Goal: Information Seeking & Learning: Check status

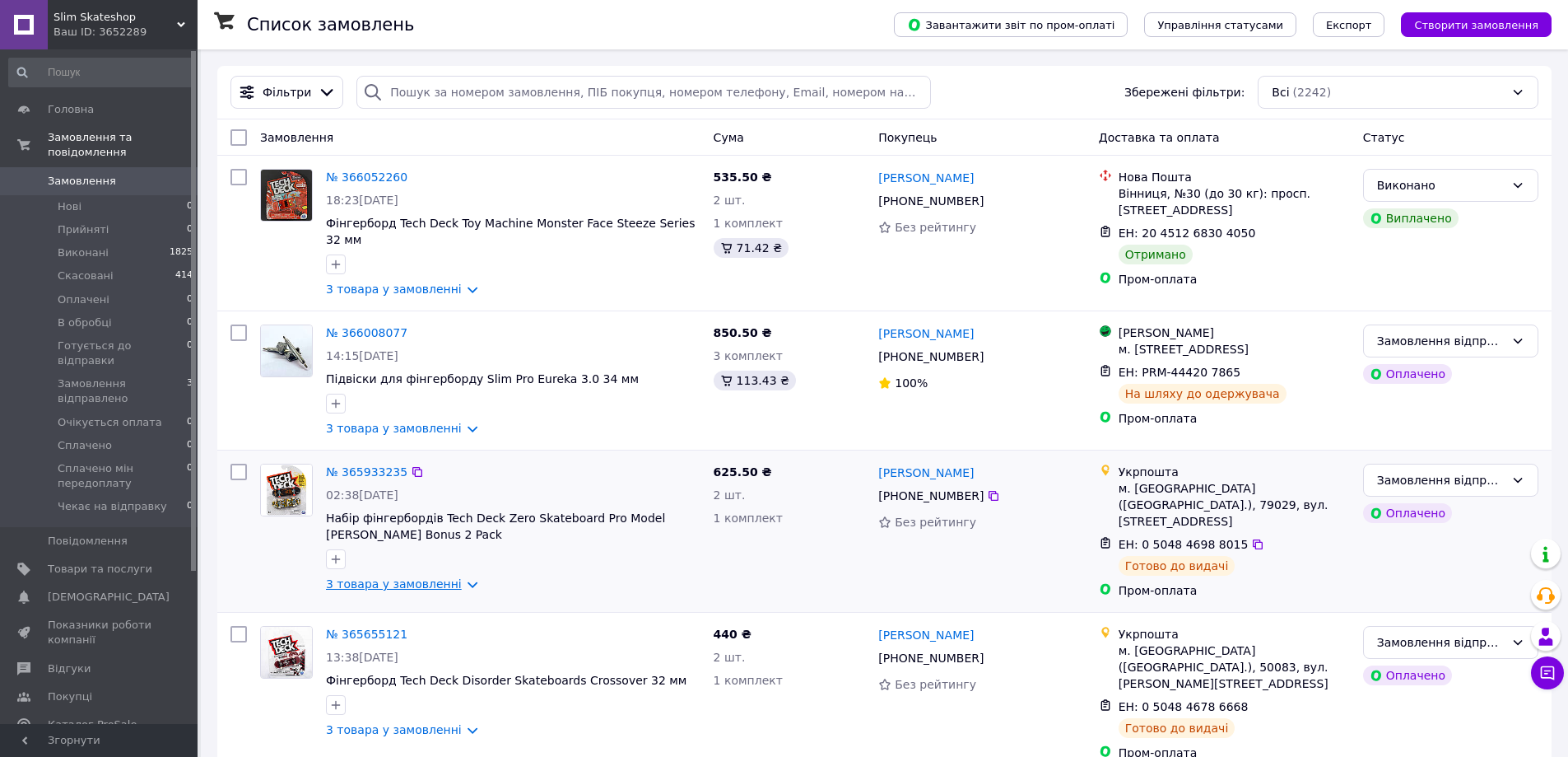
click at [429, 577] on link "3 товара у замовленні" at bounding box center [393, 583] width 136 height 14
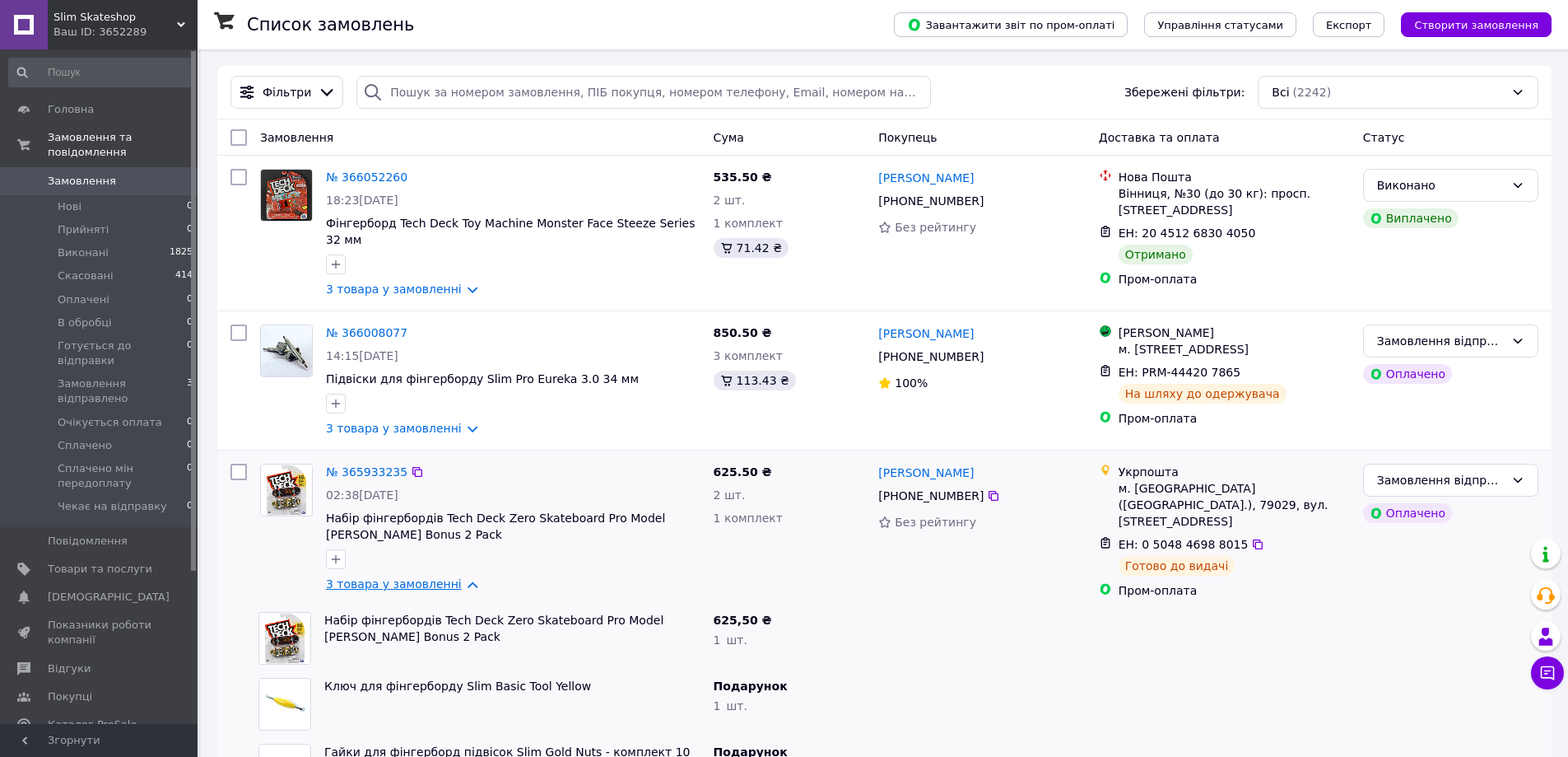
click at [429, 577] on link "3 товара у замовленні" at bounding box center [393, 583] width 136 height 14
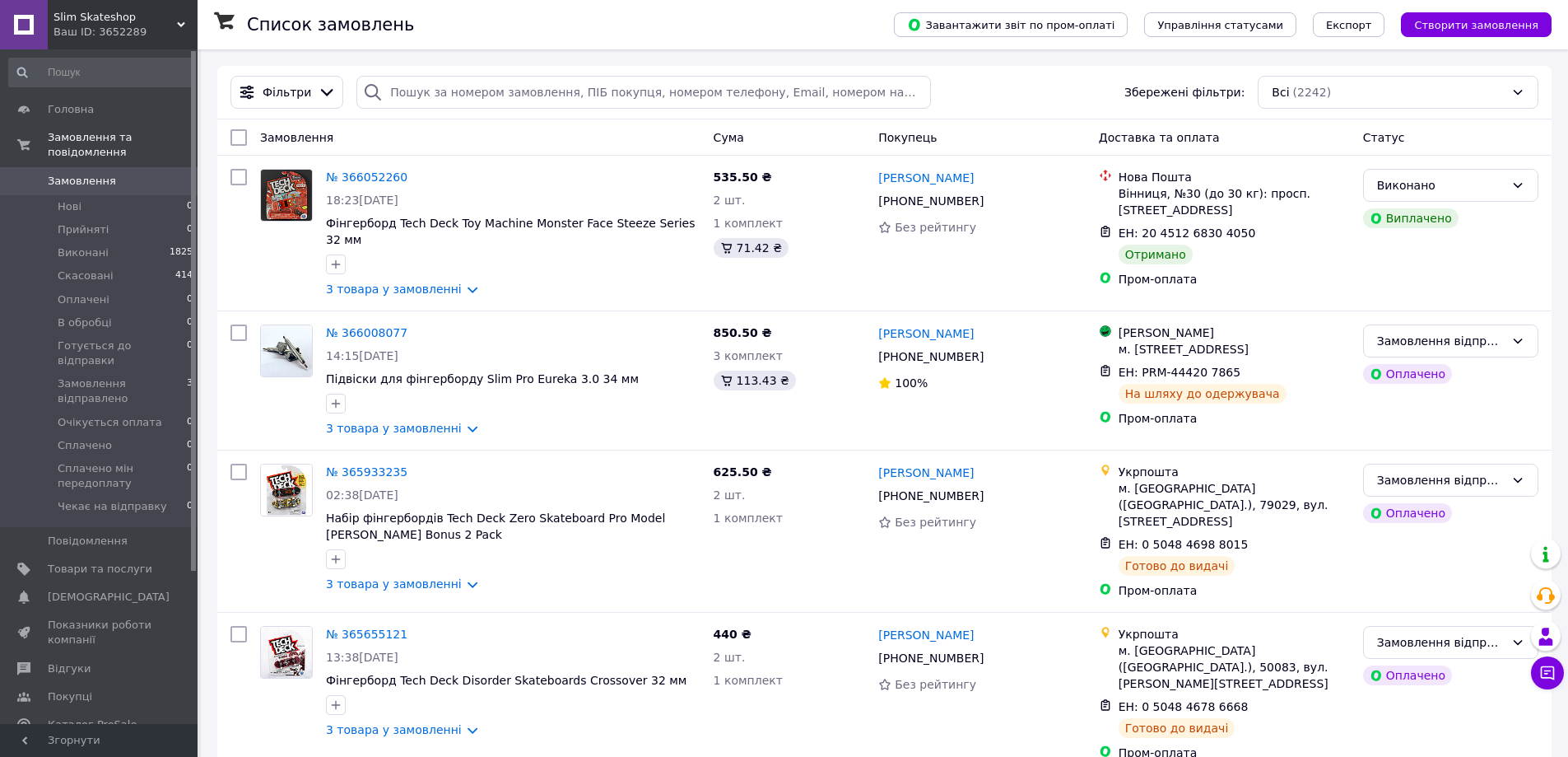
click at [91, 739] on link "Аналітика" at bounding box center [101, 752] width 202 height 28
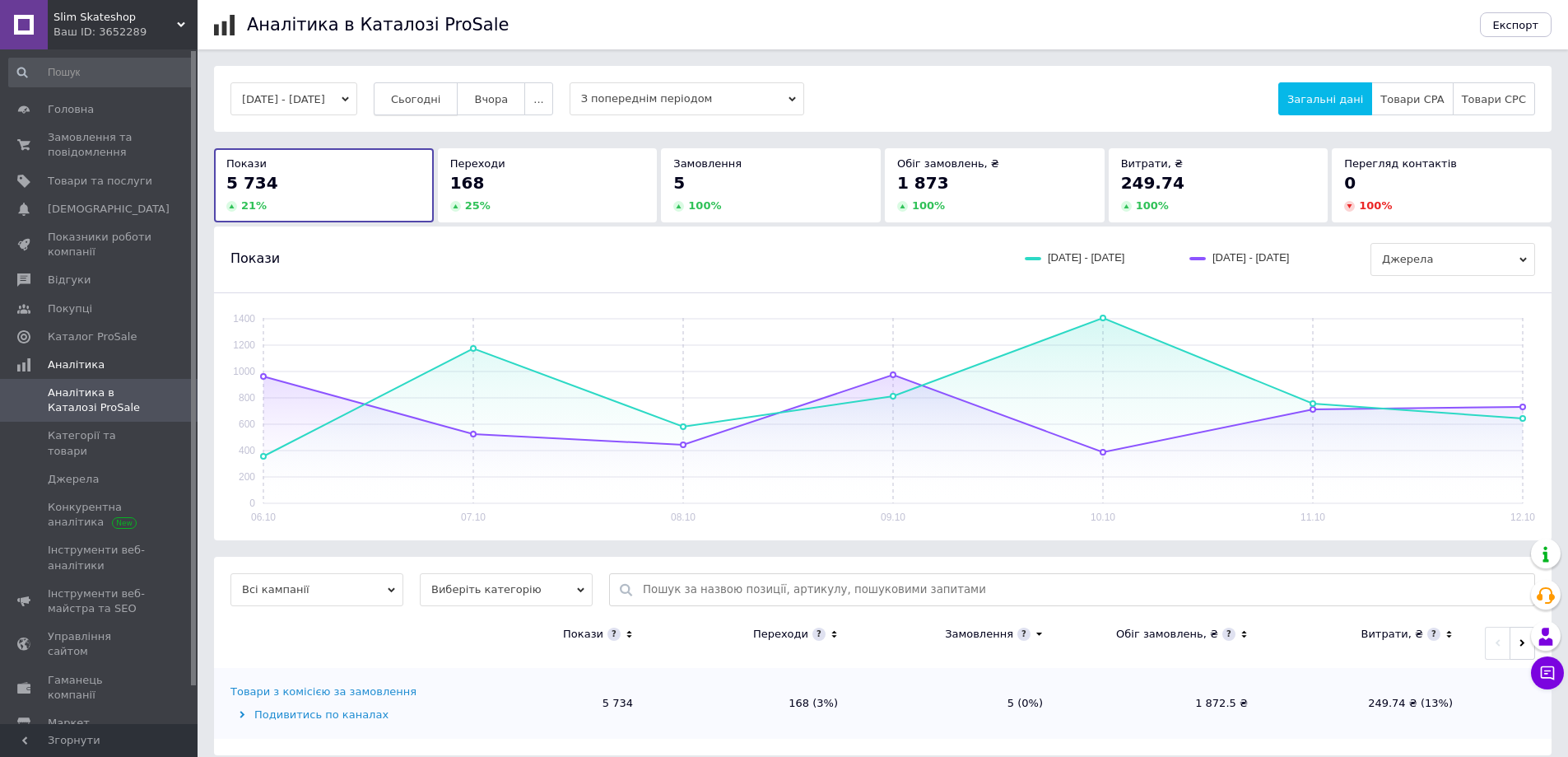
click at [441, 96] on span "Сьогодні" at bounding box center [416, 99] width 50 height 13
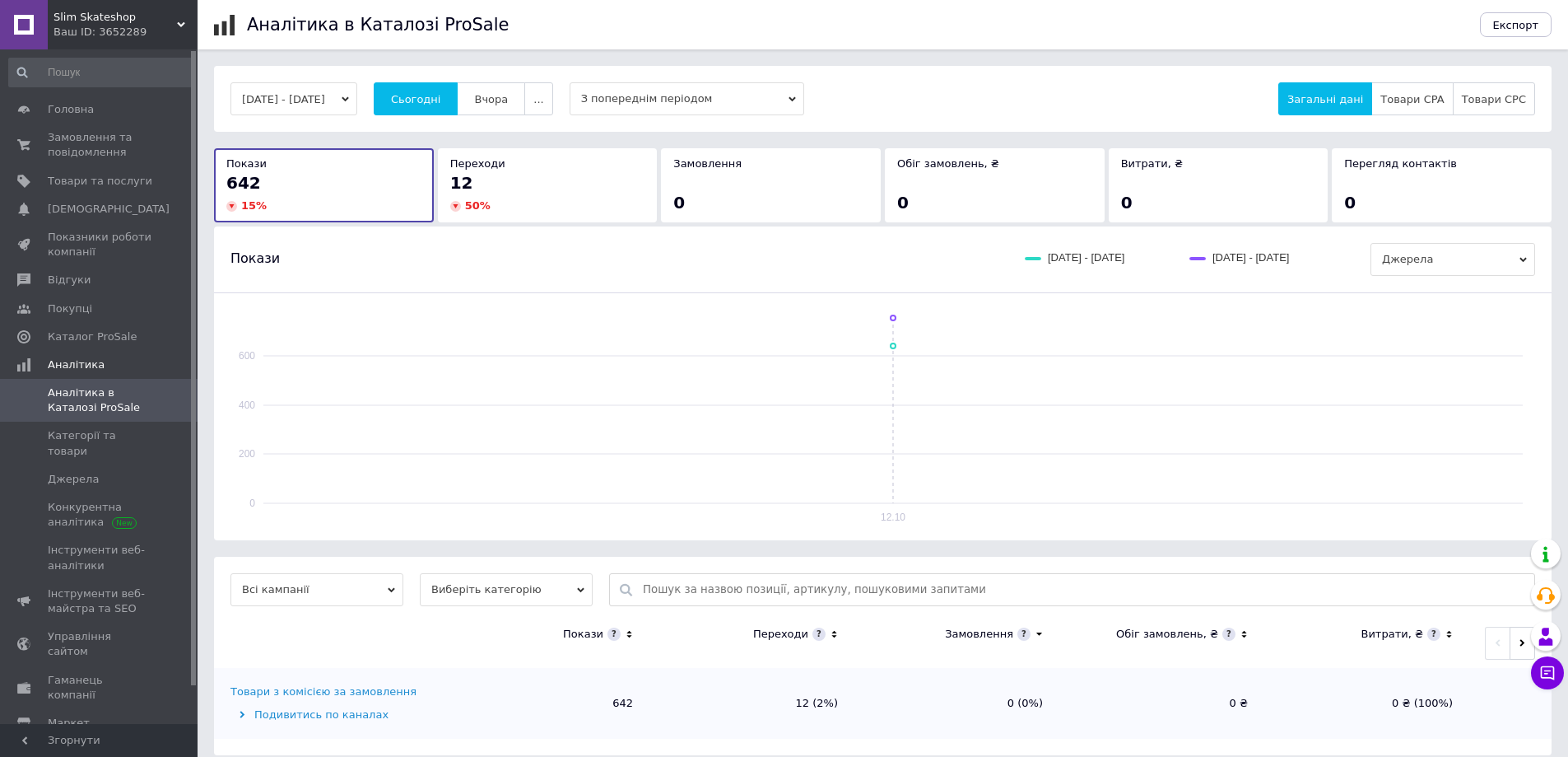
click at [381, 688] on div "Товари з комісією за замовлення" at bounding box center [323, 691] width 186 height 14
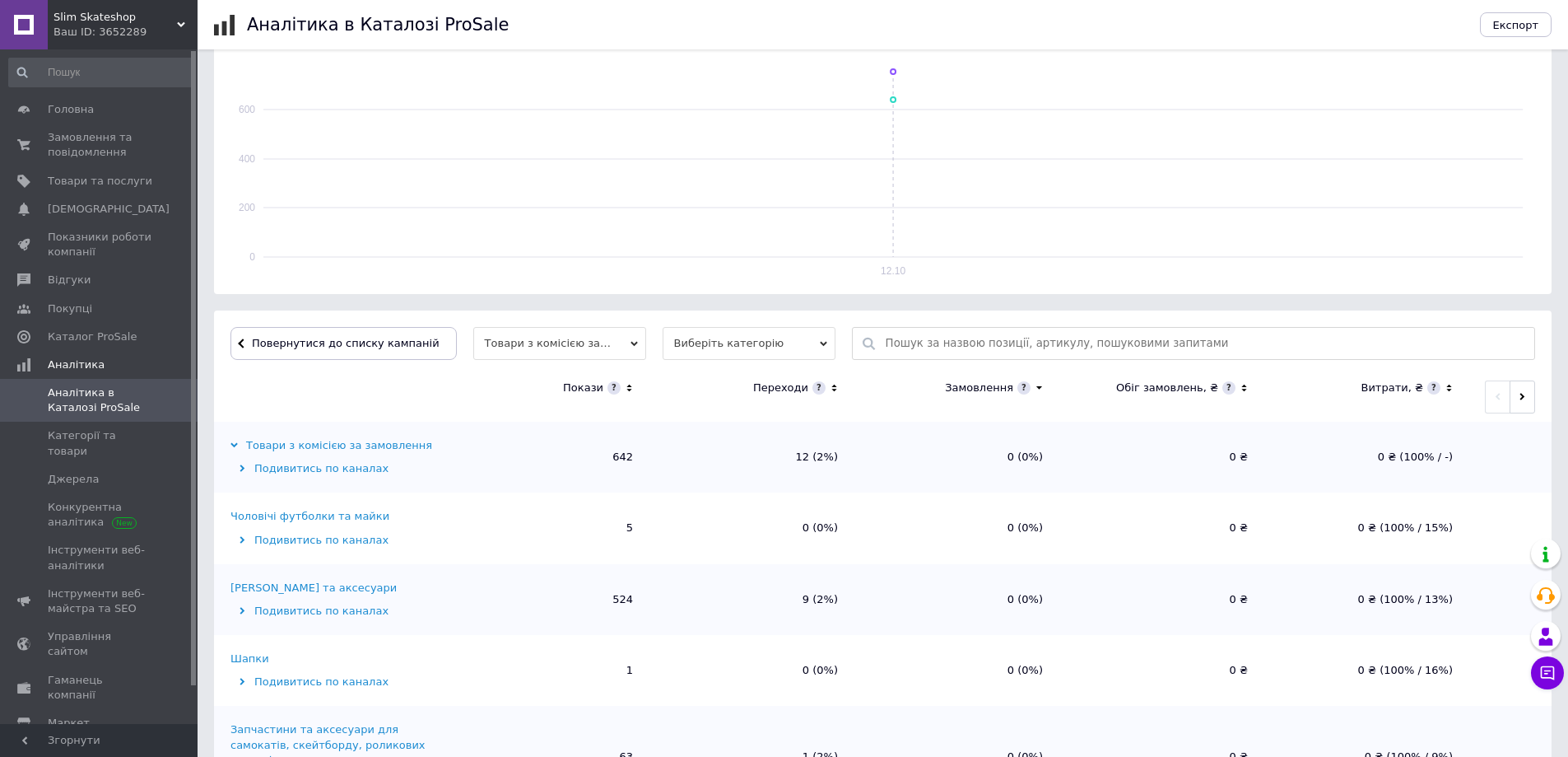
scroll to position [247, 0]
click at [829, 390] on icon at bounding box center [834, 388] width 11 height 14
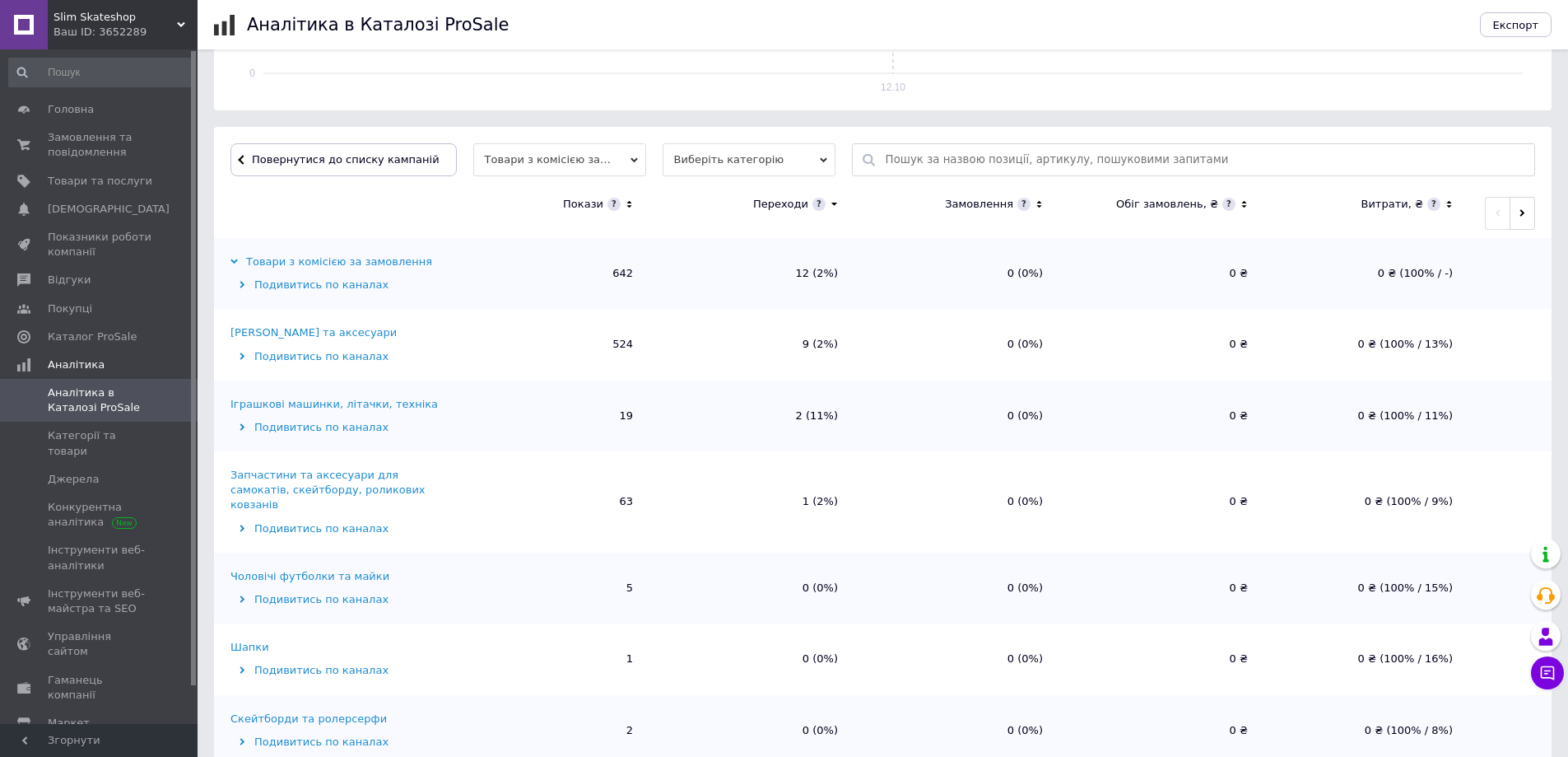
scroll to position [330, 0]
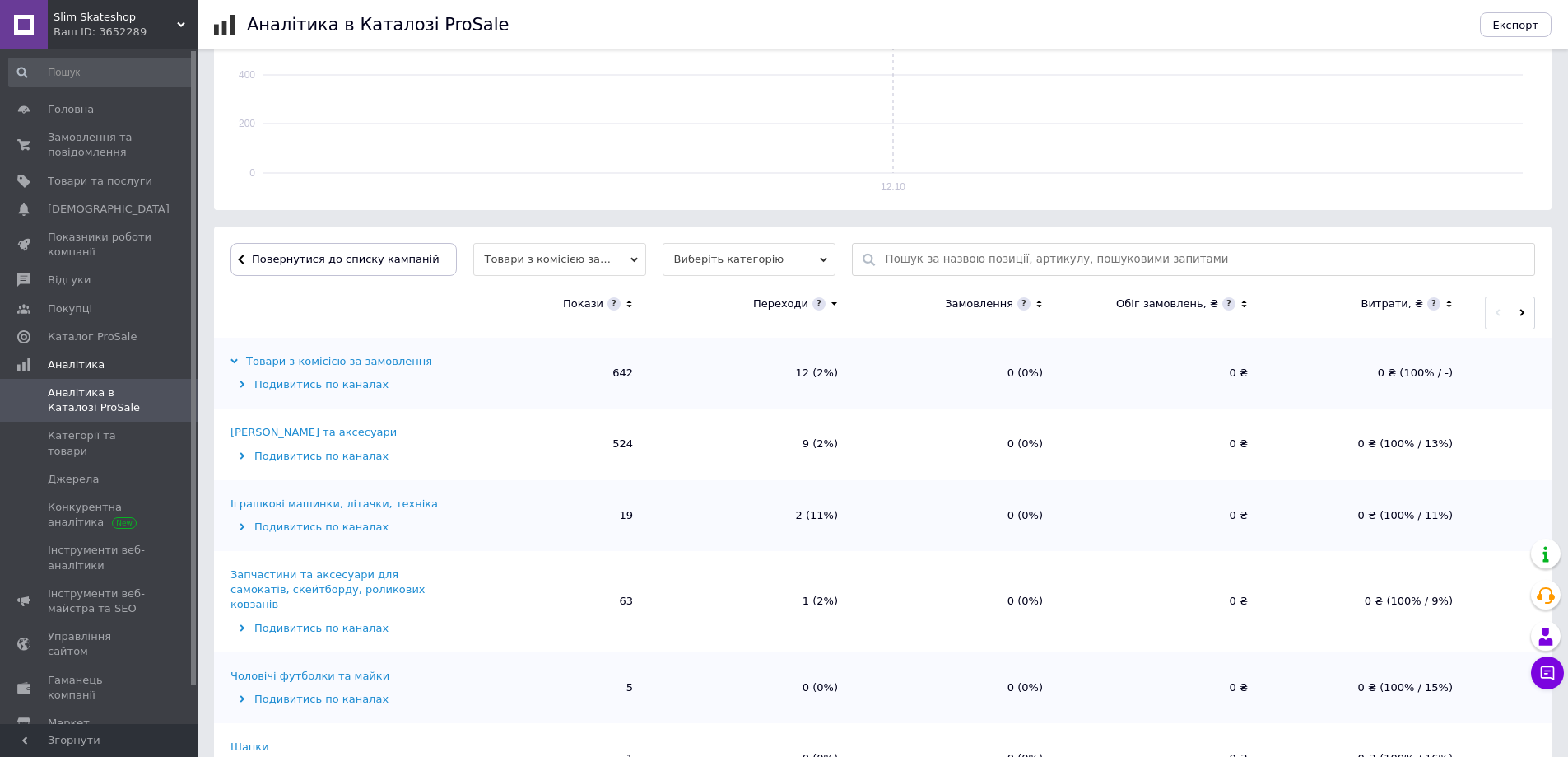
click at [308, 432] on div "[PERSON_NAME] та аксесуари" at bounding box center [313, 432] width 166 height 14
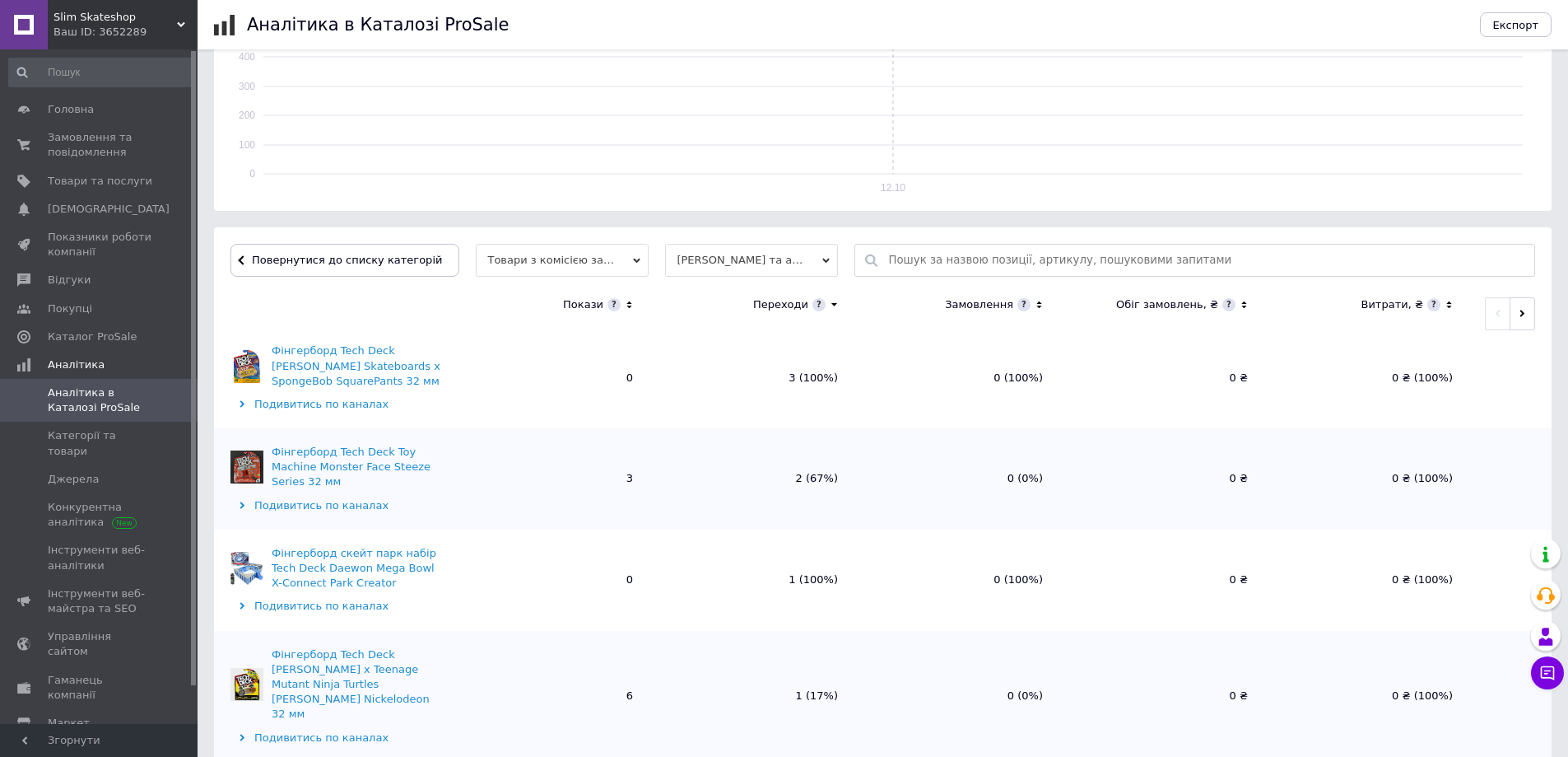
scroll to position [0, 0]
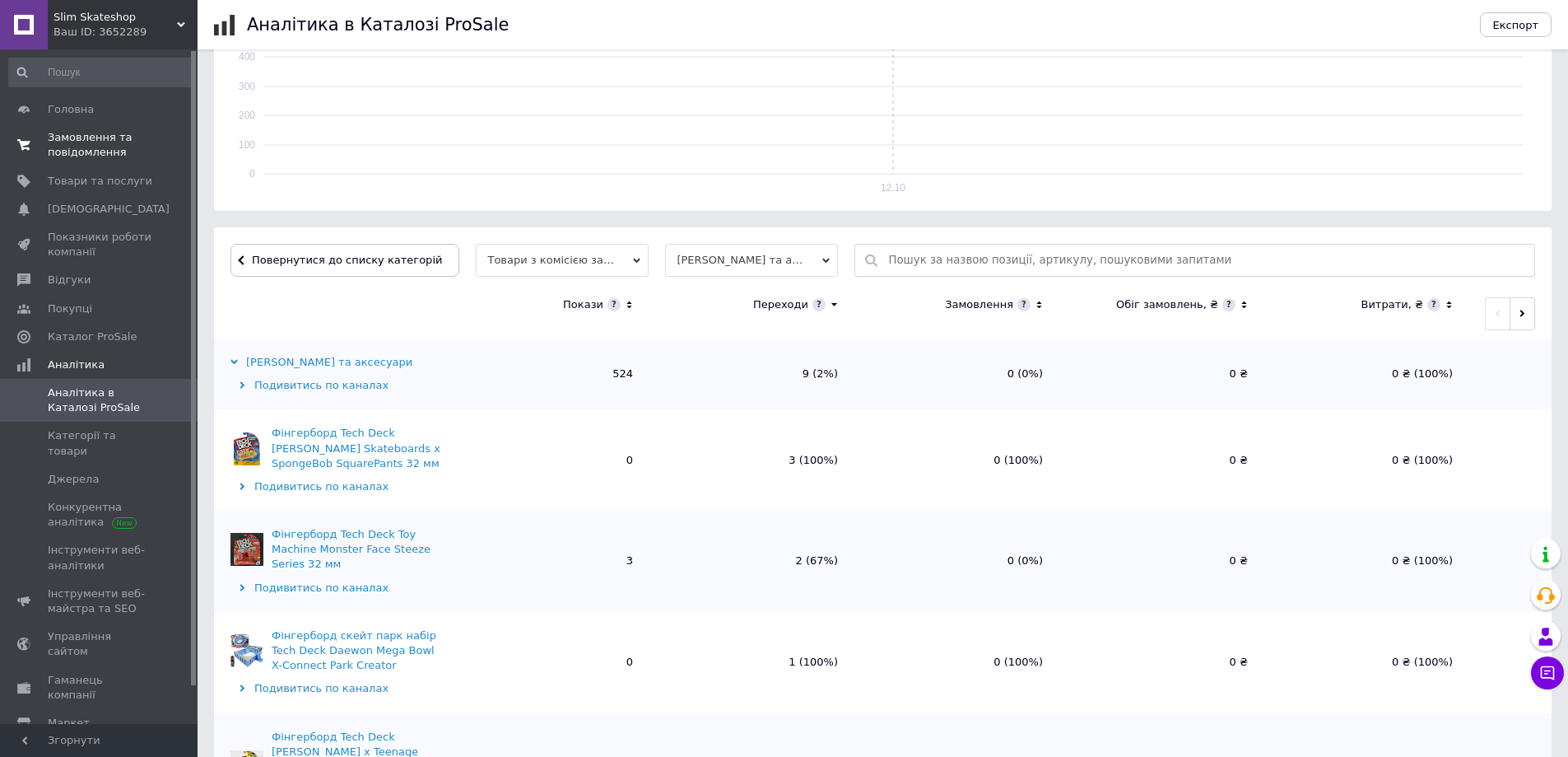
click at [125, 142] on span "Замовлення та повідомлення" at bounding box center [100, 145] width 104 height 30
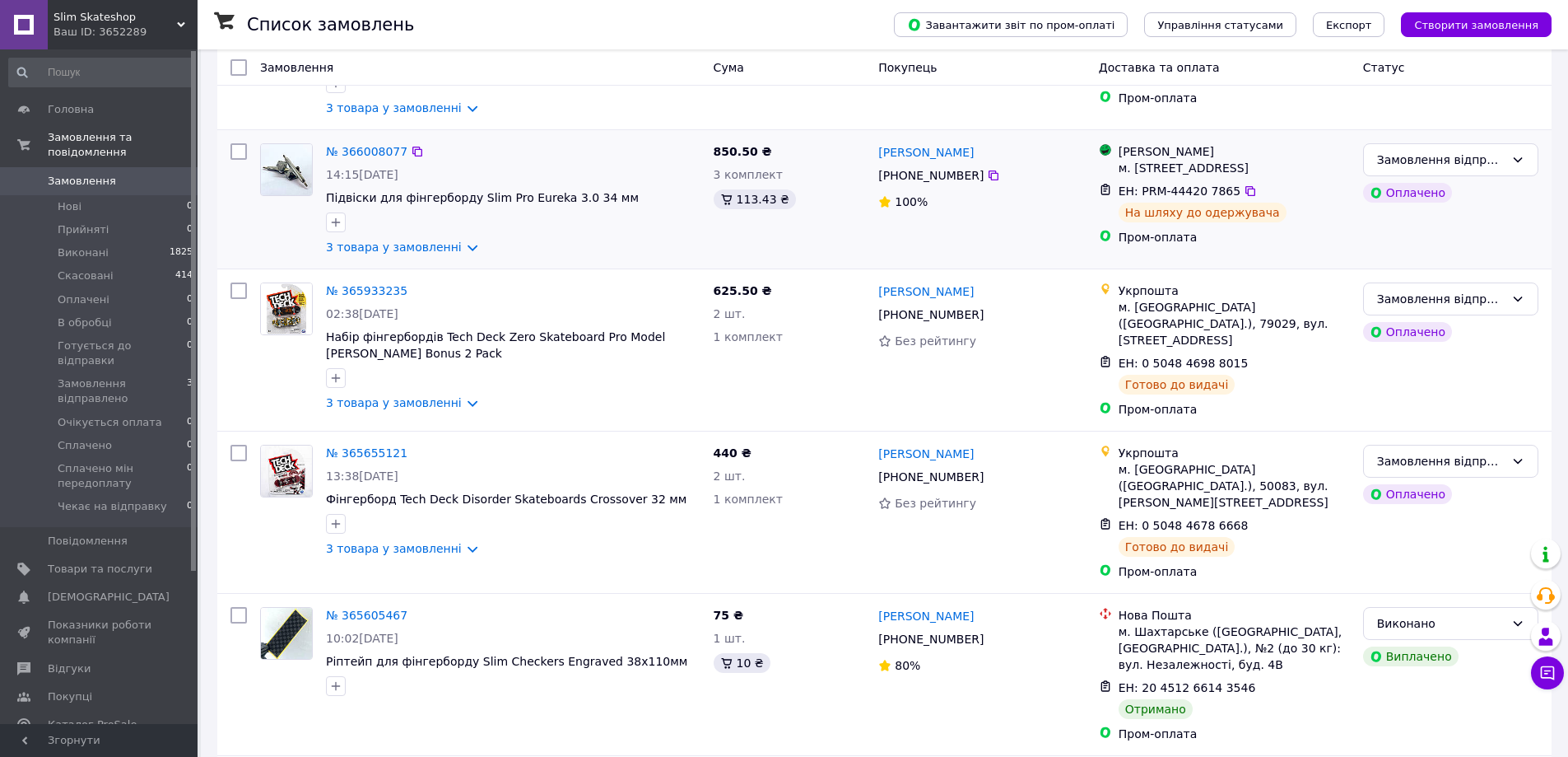
scroll to position [247, 0]
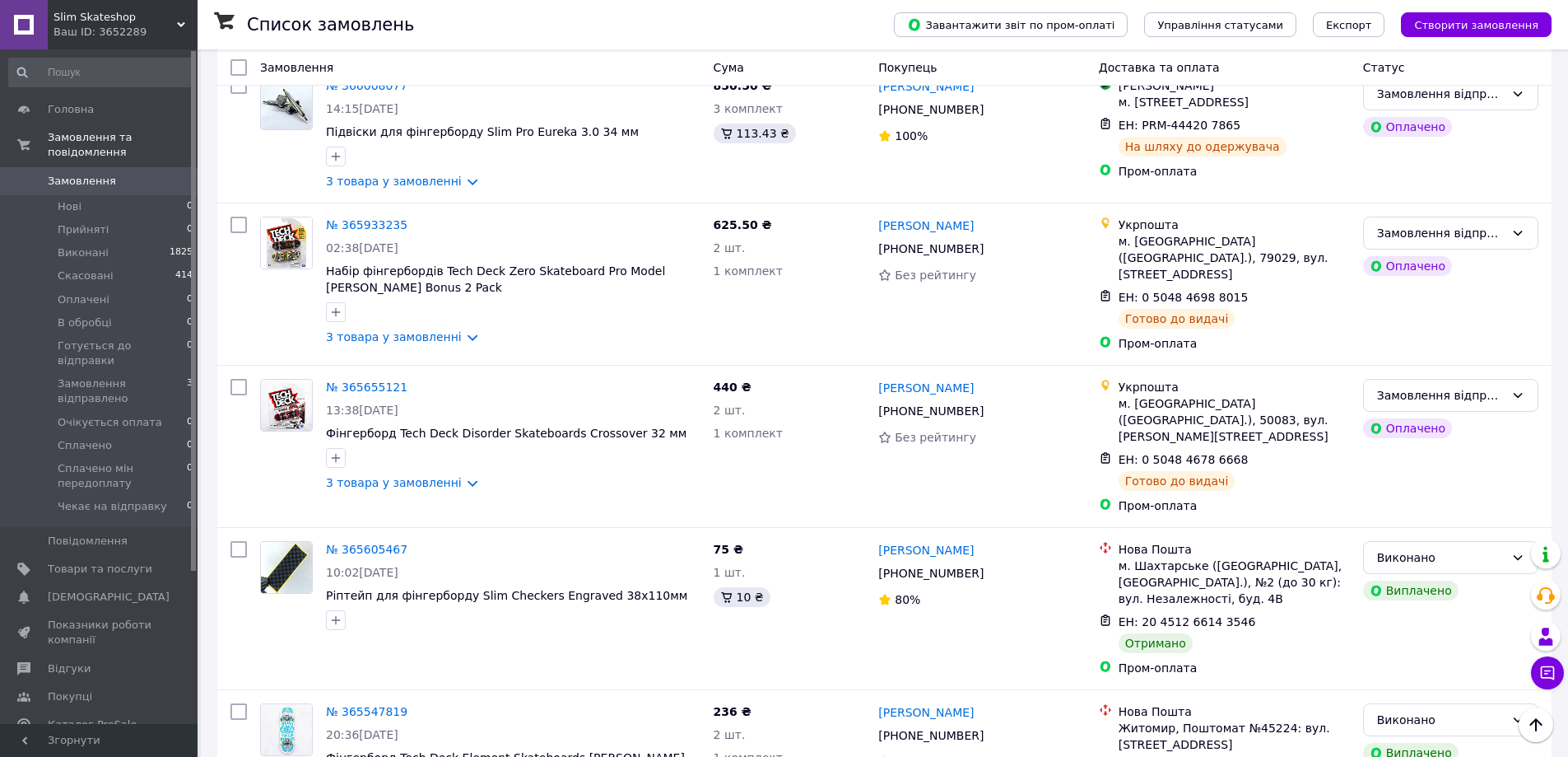
click at [82, 745] on span "Аналітика" at bounding box center [76, 752] width 57 height 14
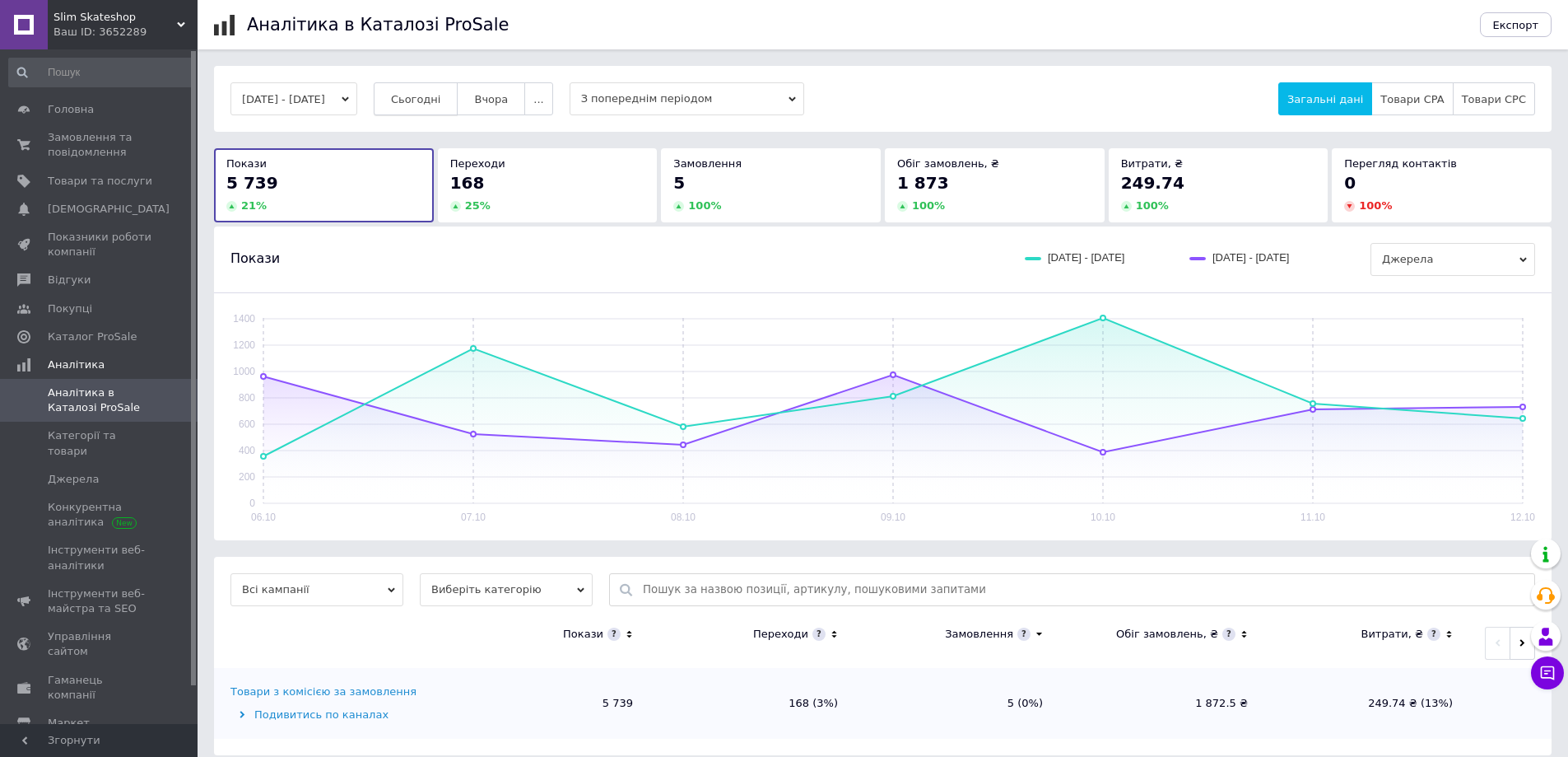
click at [455, 114] on button "Сьогодні" at bounding box center [416, 98] width 85 height 33
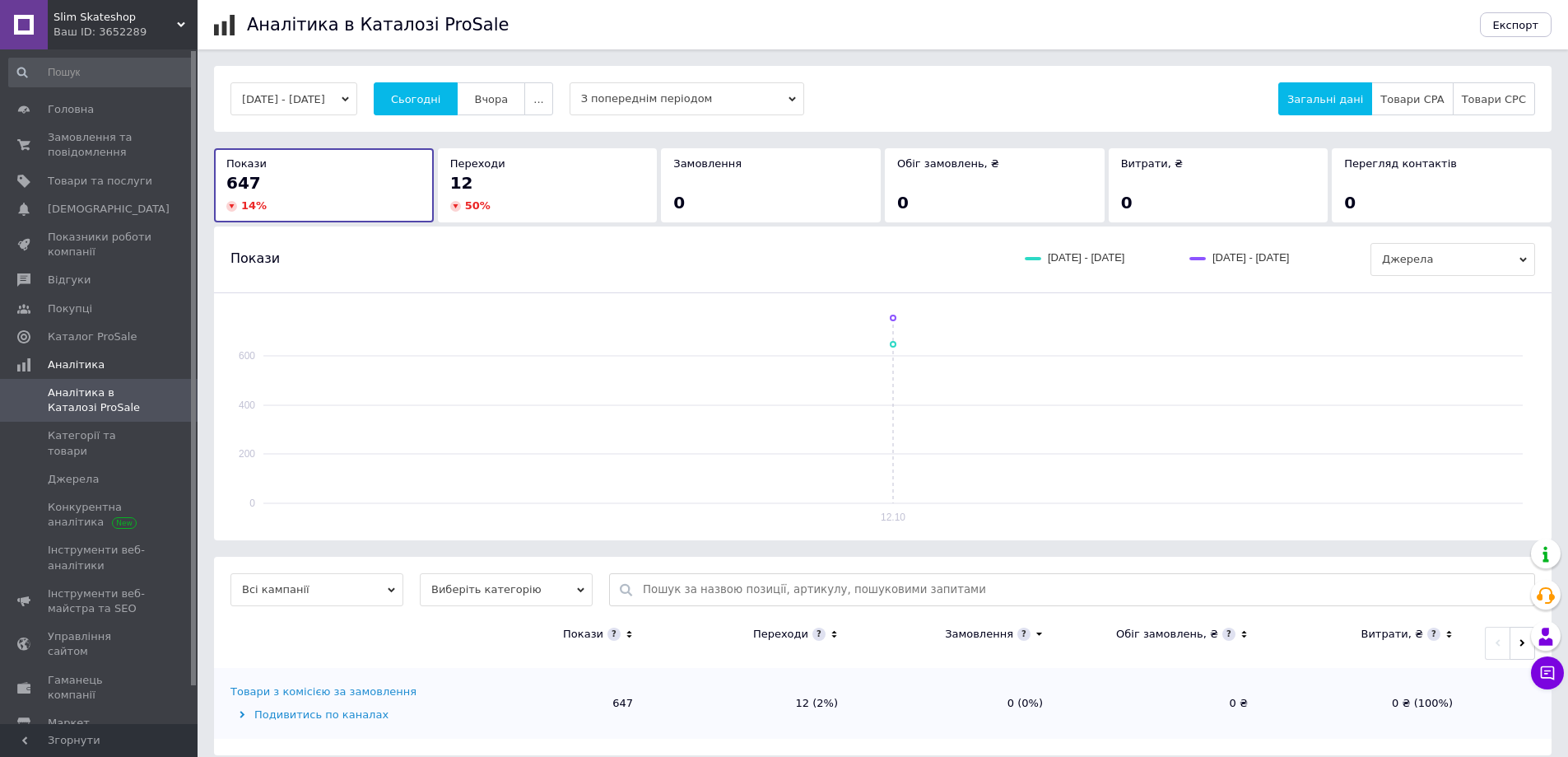
click at [322, 690] on div "Товари з комісією за замовлення" at bounding box center [323, 691] width 186 height 14
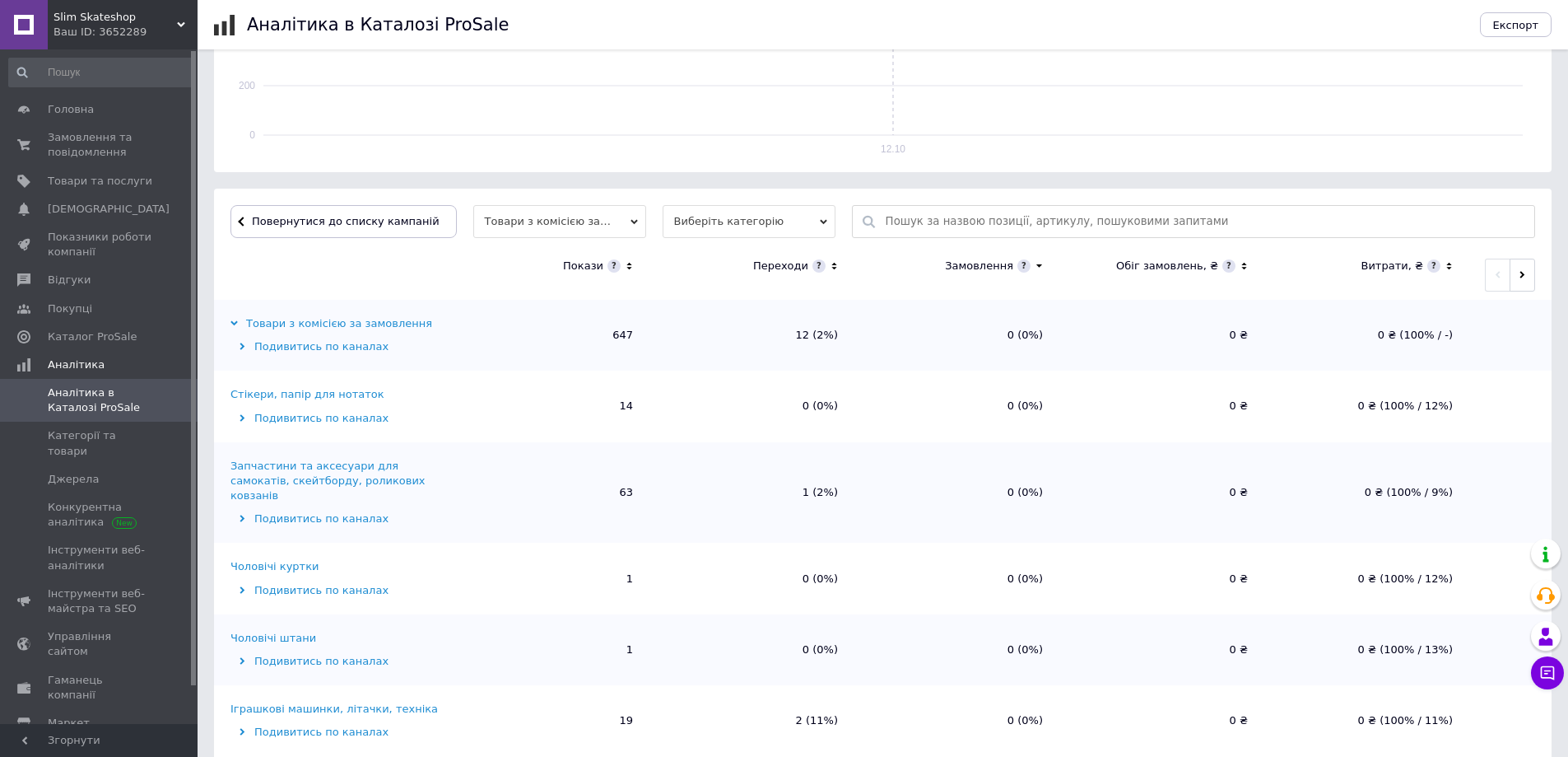
scroll to position [411, 0]
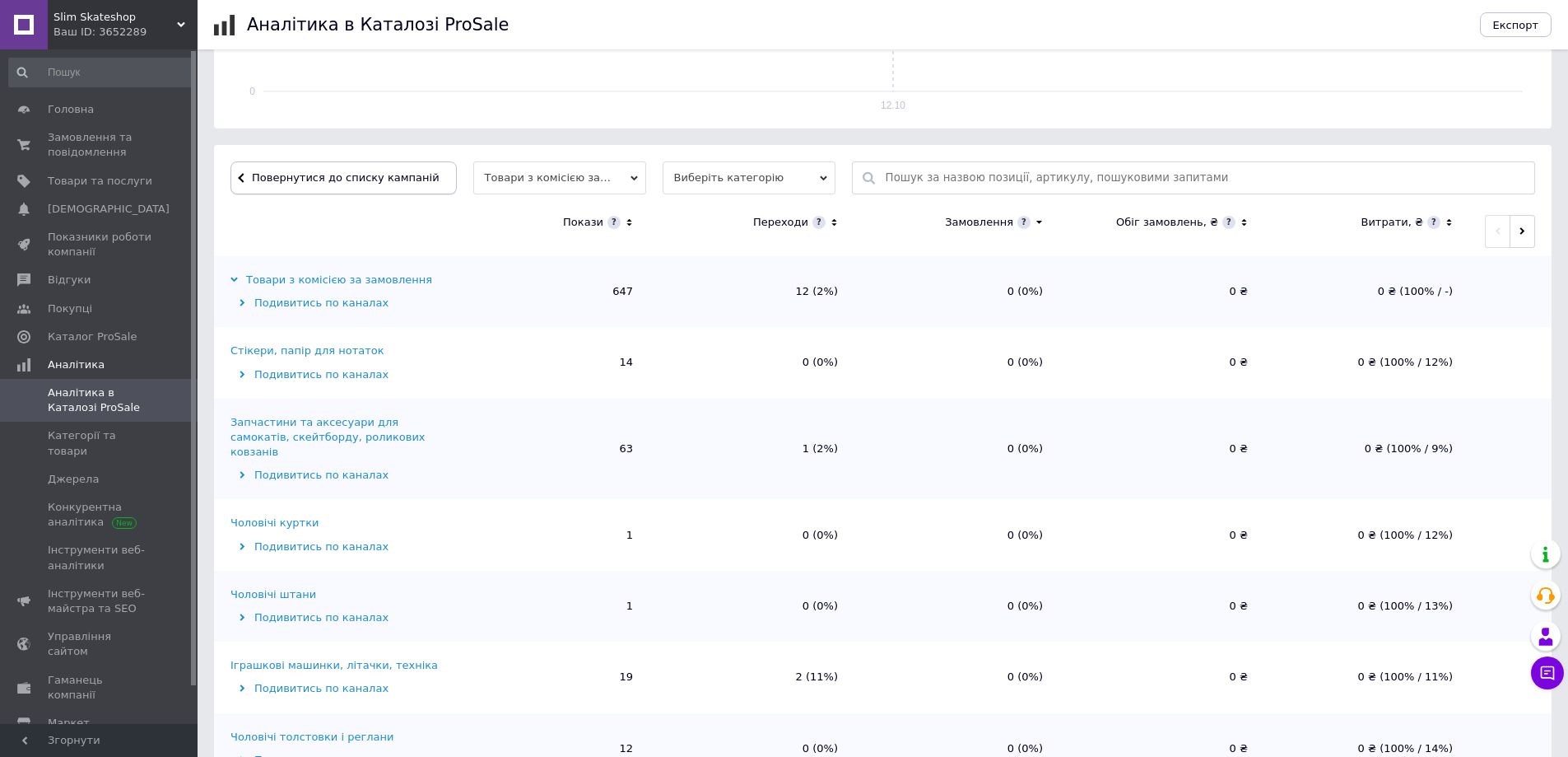
drag, startPoint x: 382, startPoint y: 197, endPoint x: 392, endPoint y: 187, distance: 14.1
click at [381, 197] on div "Повернутися до списку кампаній Товари з комісією за замовлення Виберіть категор…" at bounding box center [883, 484] width 1337 height 679
click at [404, 174] on span "Повернутися до списку кампаній" at bounding box center [345, 177] width 188 height 13
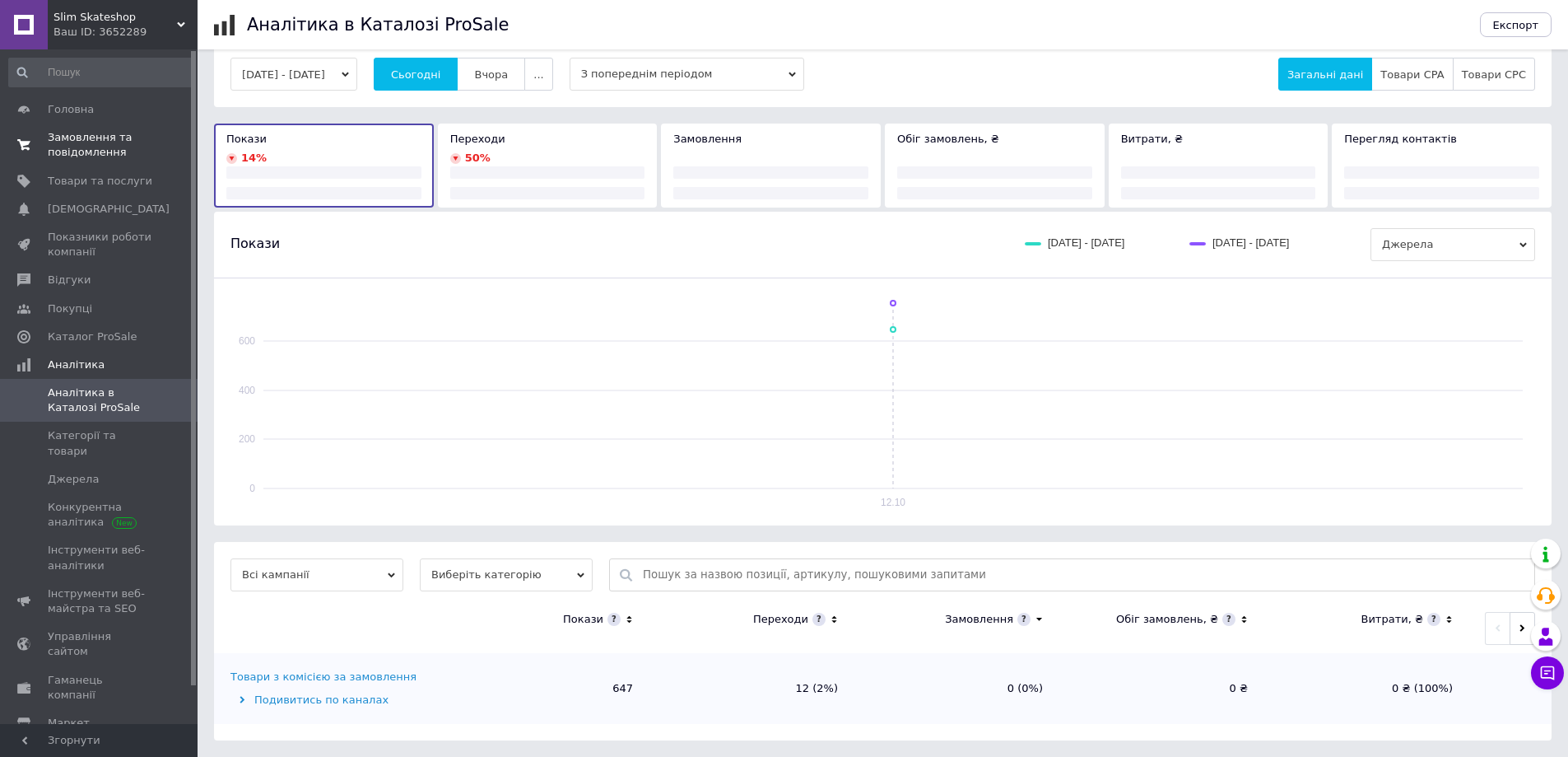
scroll to position [14, 0]
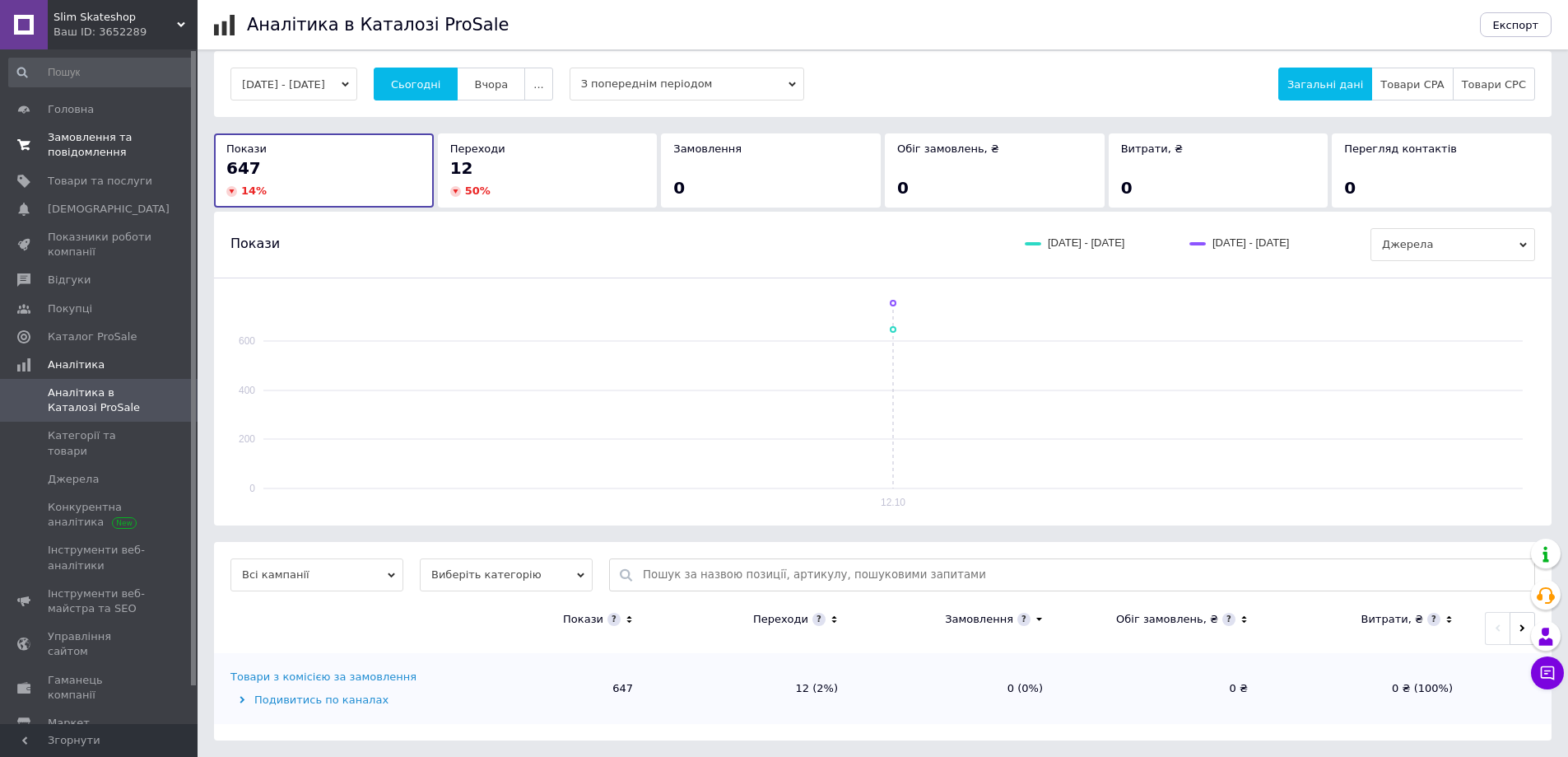
click at [82, 150] on span "Замовлення та повідомлення" at bounding box center [100, 145] width 104 height 30
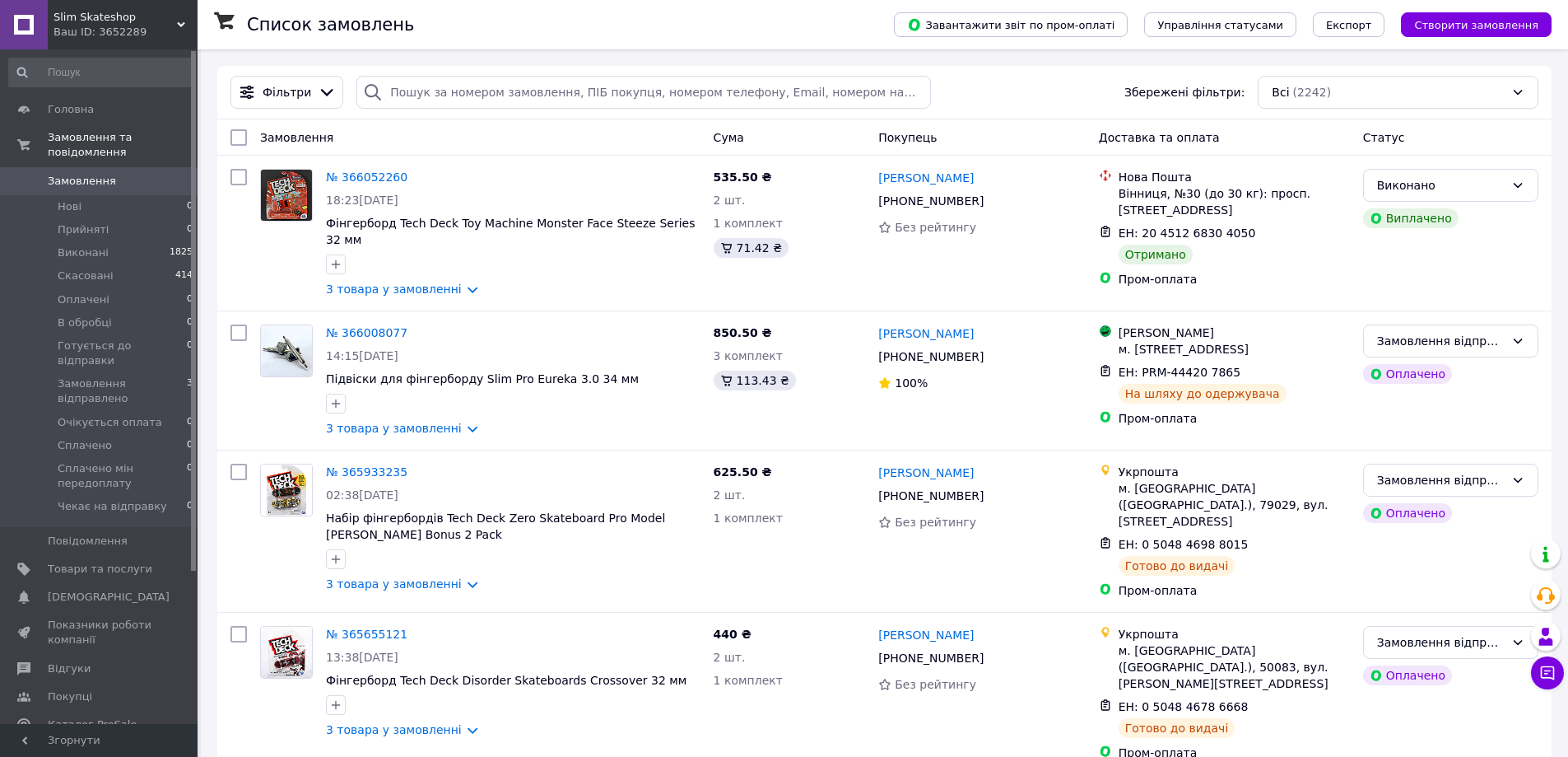
click at [118, 745] on span "Аналітика" at bounding box center [100, 752] width 104 height 14
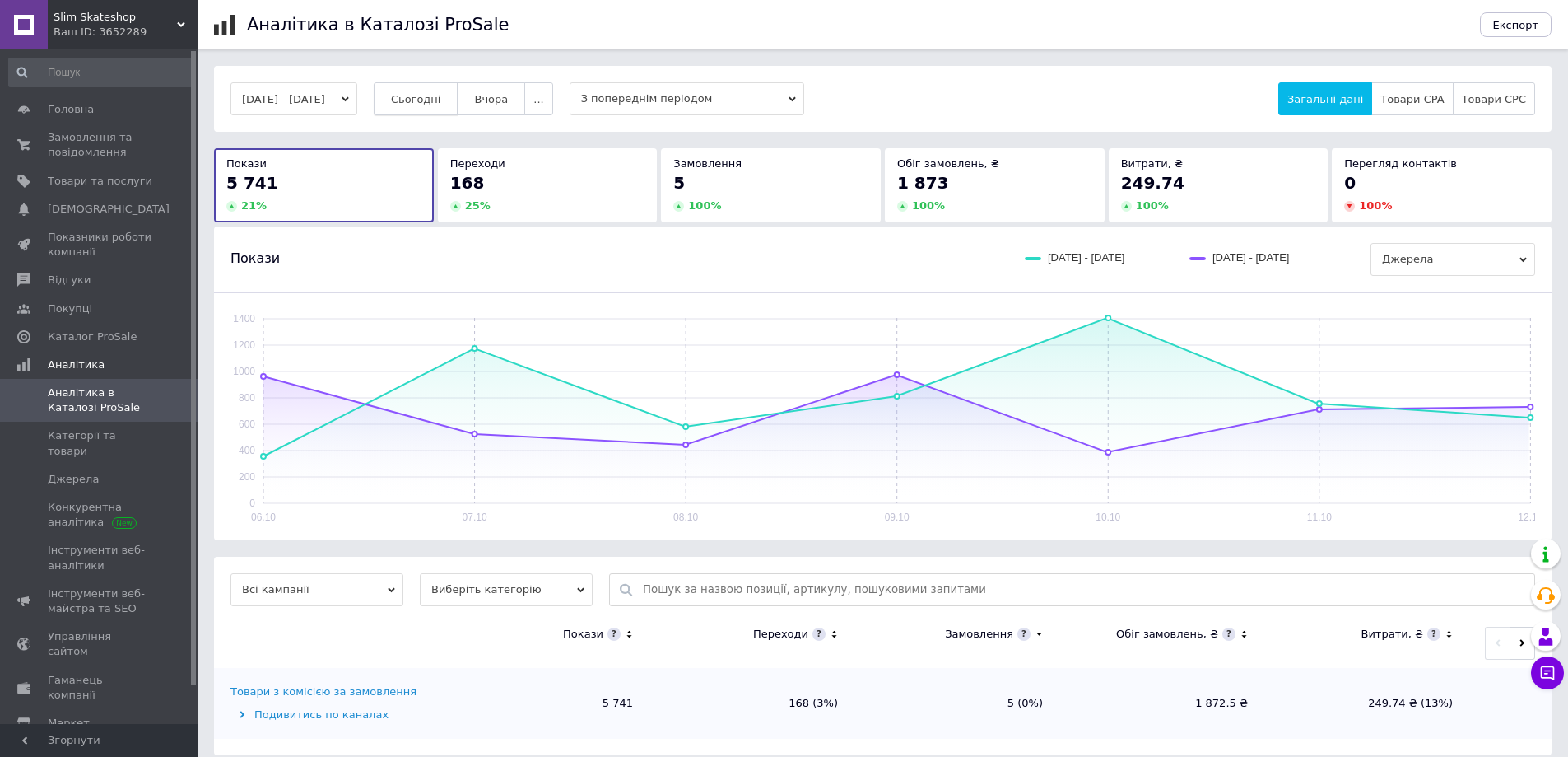
click at [437, 102] on span "Сьогодні" at bounding box center [416, 99] width 50 height 13
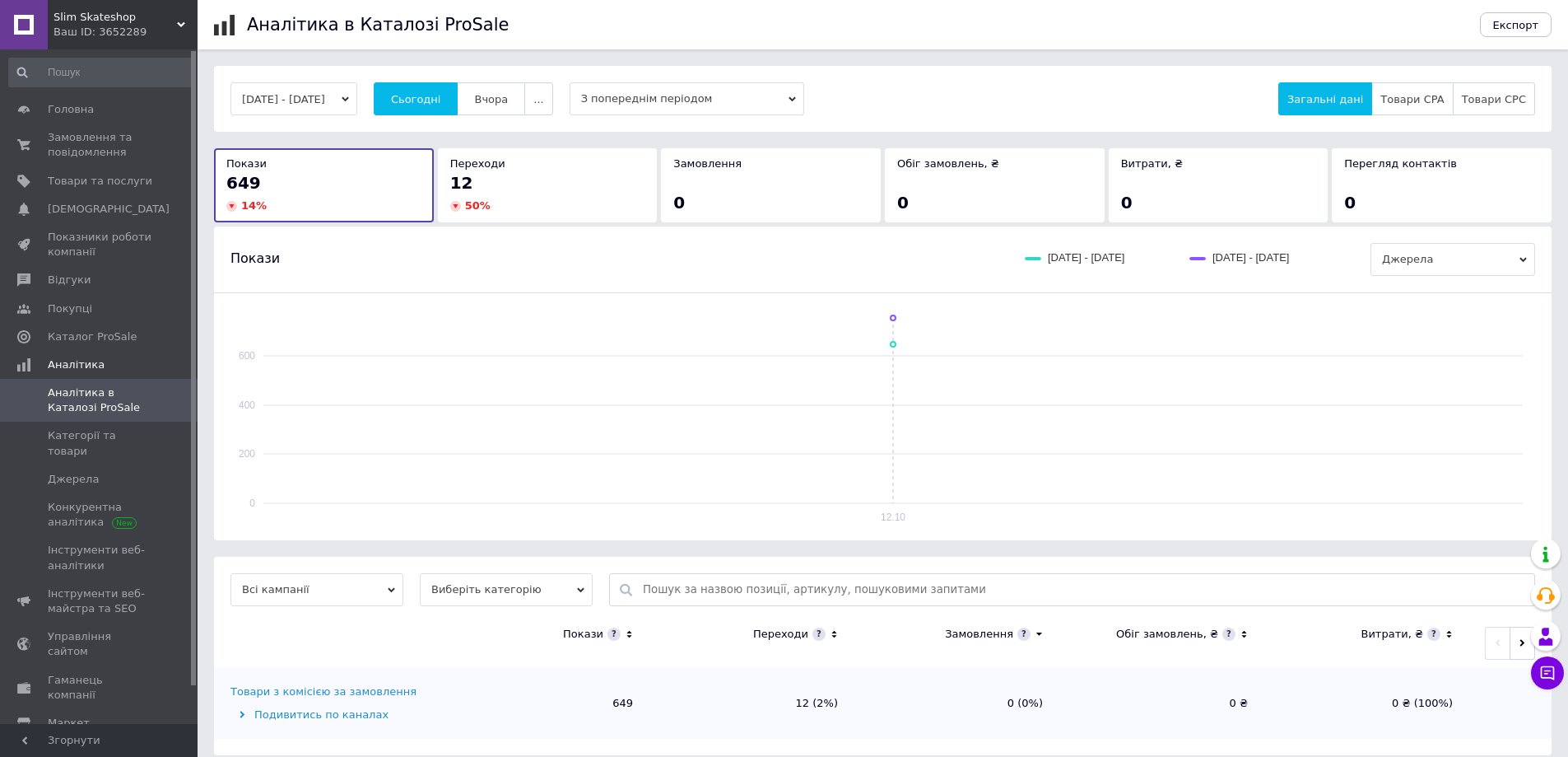
click at [325, 684] on div "Товари з комісією за замовлення" at bounding box center [323, 691] width 186 height 14
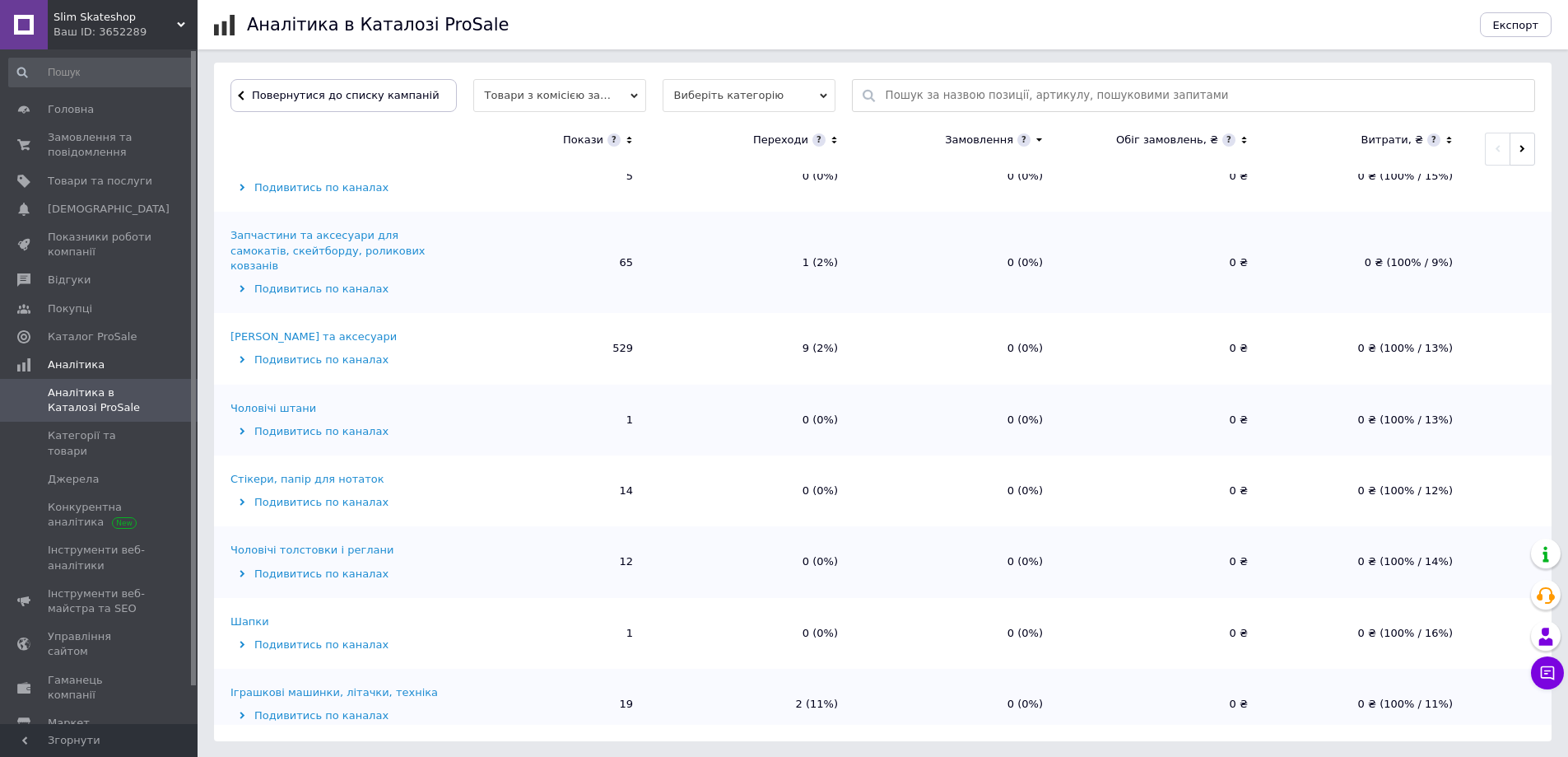
scroll to position [495, 0]
click at [116, 132] on span "Замовлення та повідомлення" at bounding box center [100, 145] width 104 height 30
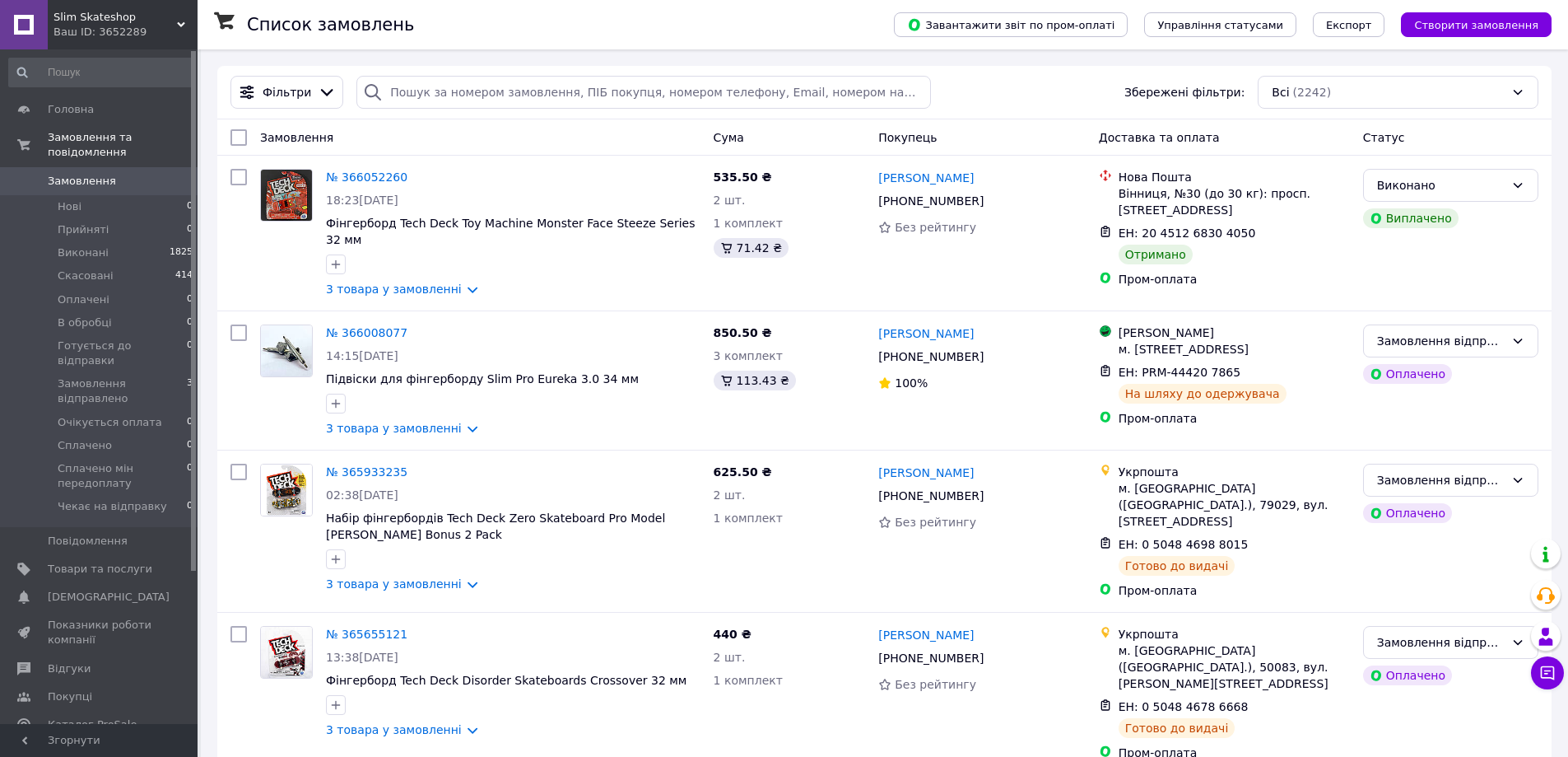
click at [139, 745] on span "Аналітика" at bounding box center [100, 752] width 104 height 14
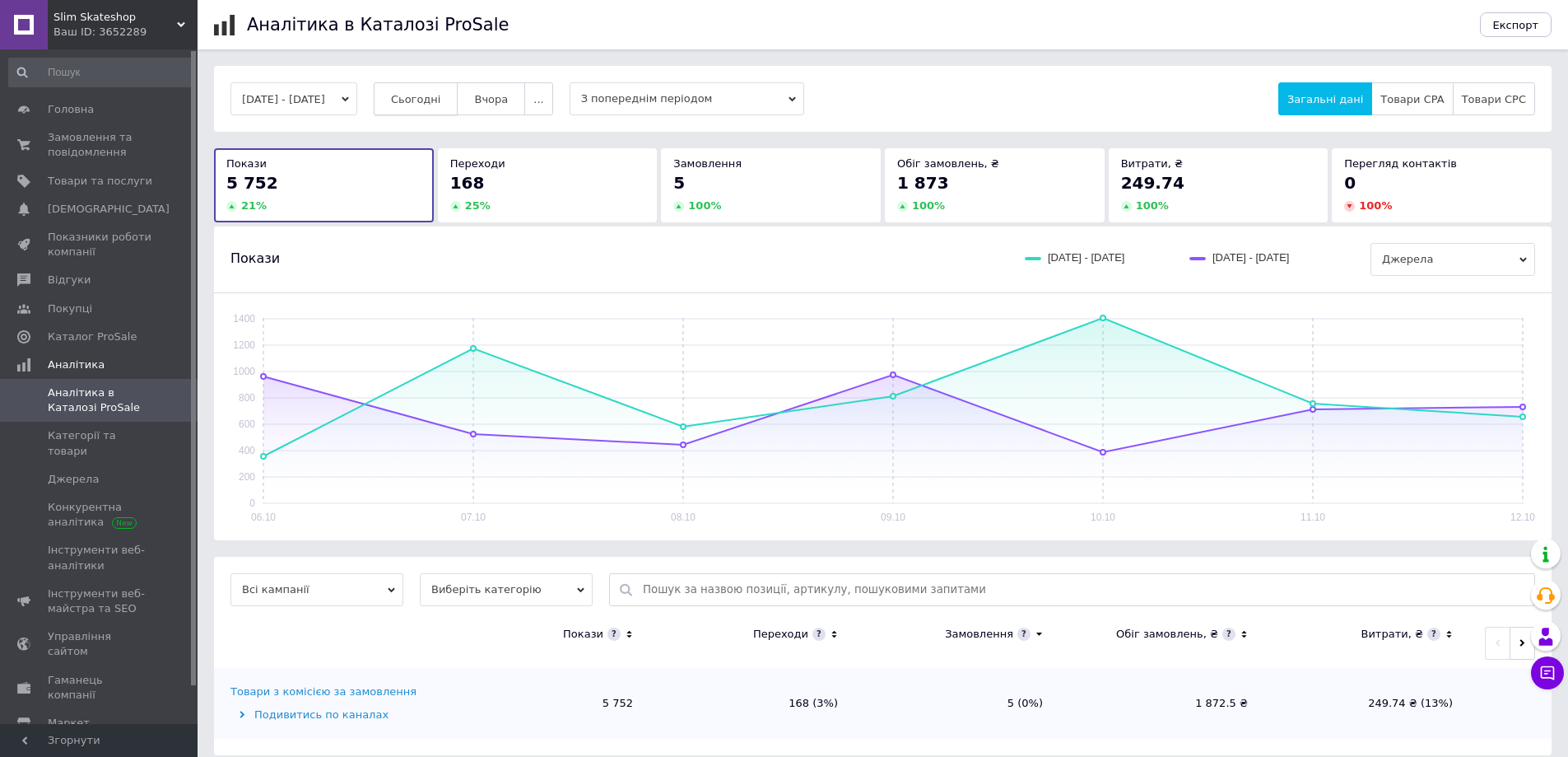
click at [459, 106] on button "Сьогодні" at bounding box center [416, 98] width 85 height 33
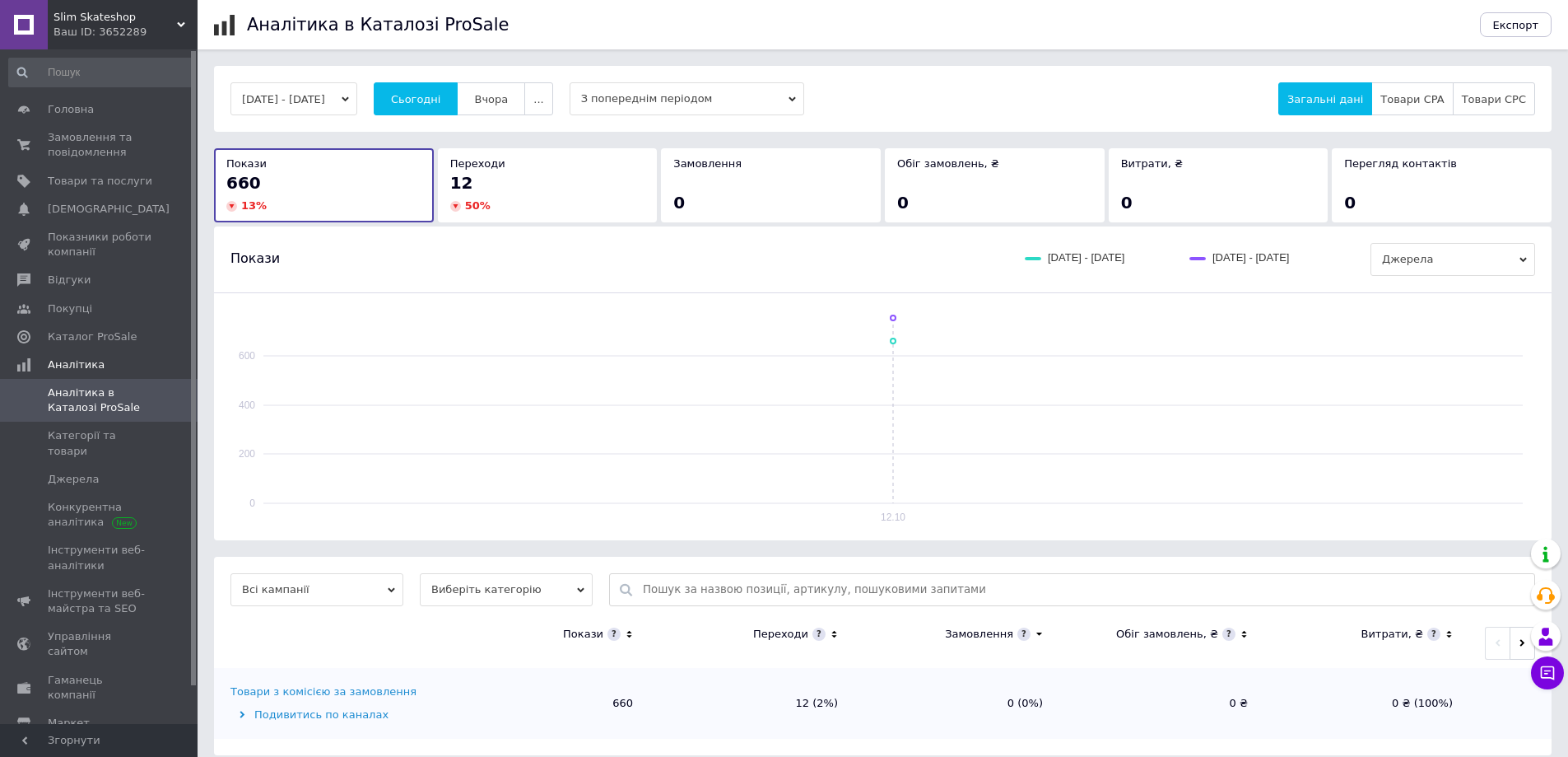
click at [378, 690] on div "Товари з комісією за замовлення" at bounding box center [323, 691] width 186 height 14
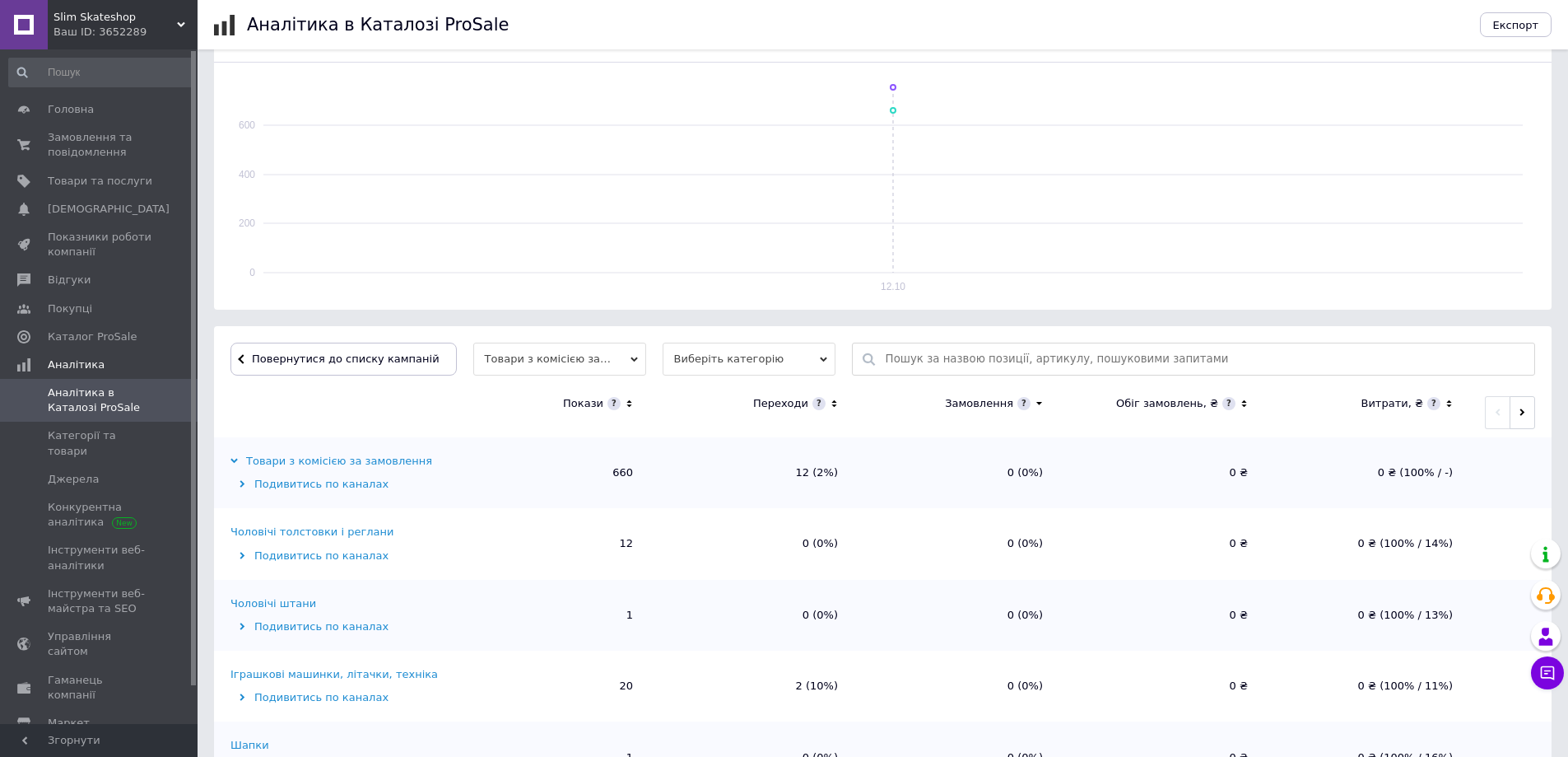
scroll to position [247, 0]
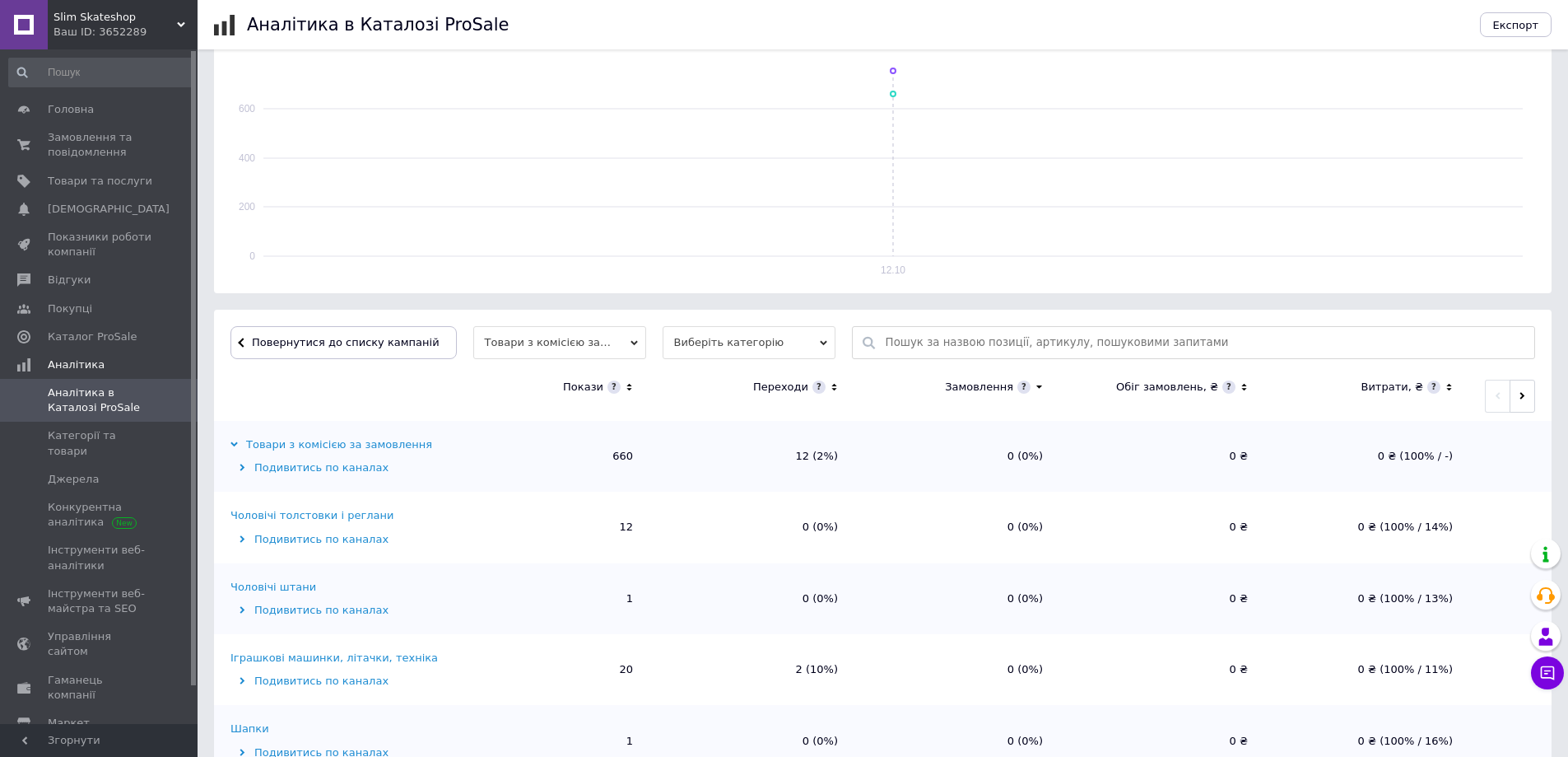
click at [834, 386] on icon at bounding box center [833, 387] width 4 height 7
click at [834, 386] on icon at bounding box center [834, 388] width 11 height 14
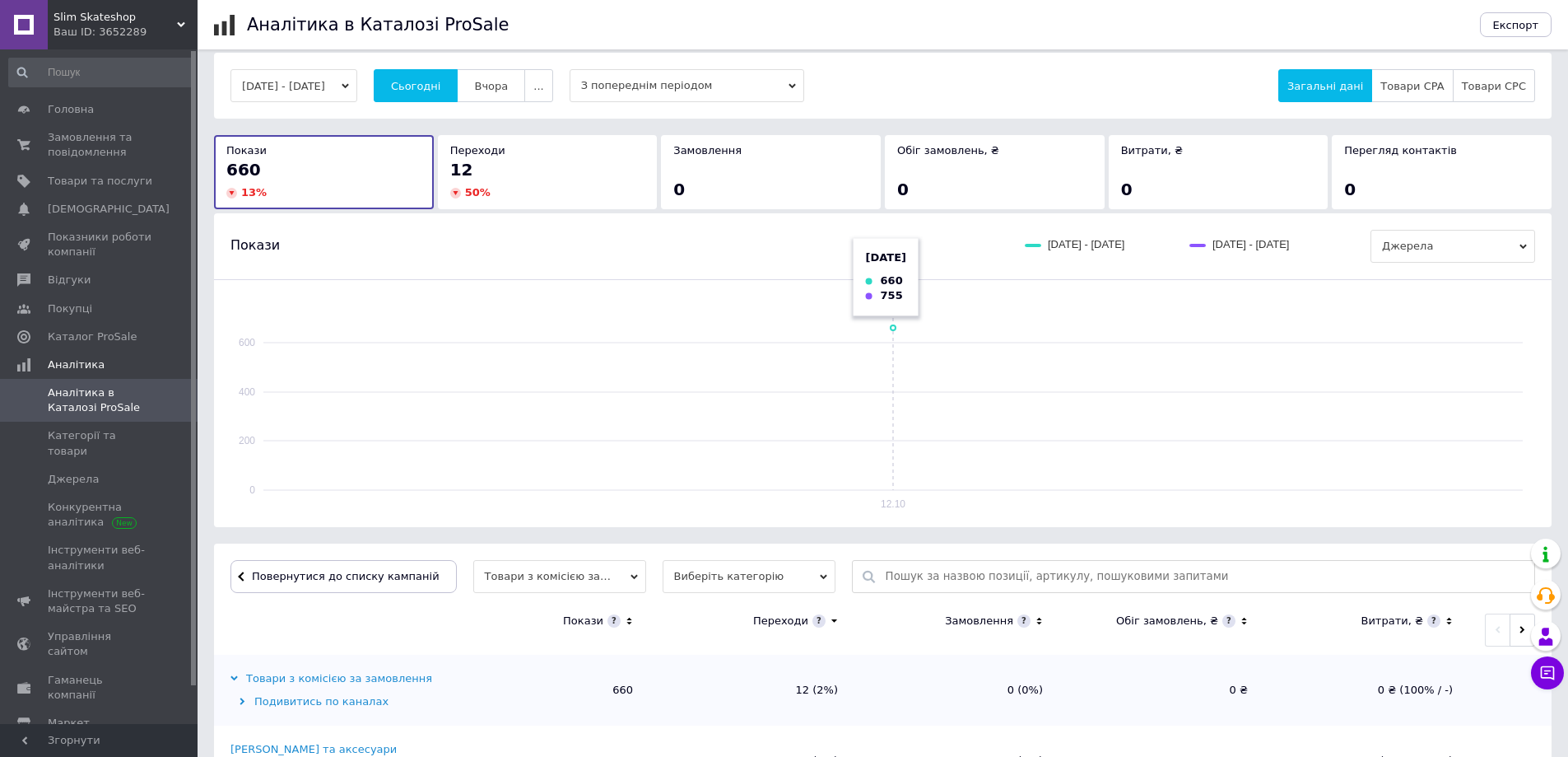
scroll to position [0, 0]
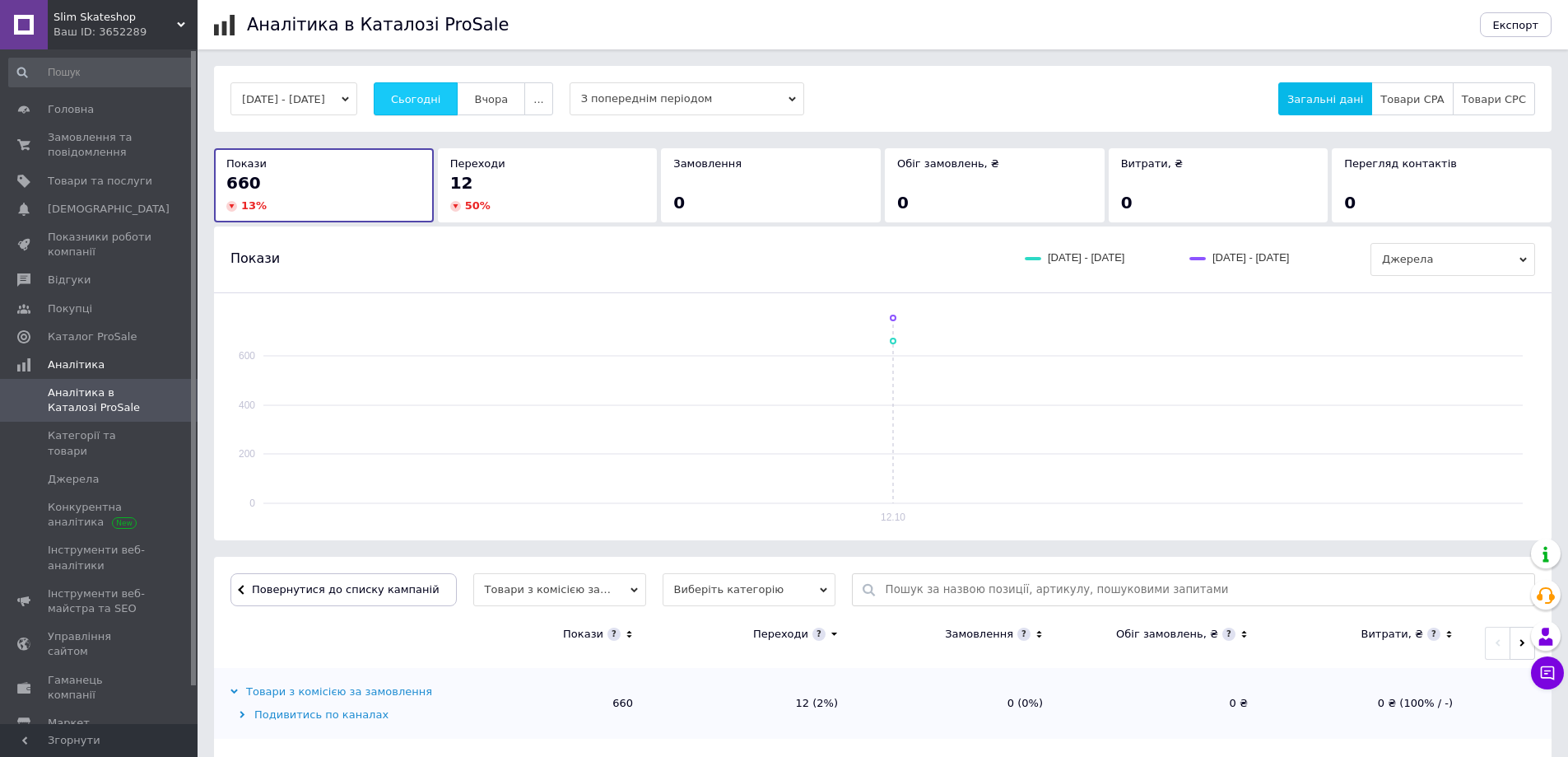
click at [424, 100] on span "Сьогодні" at bounding box center [416, 99] width 50 height 13
click at [96, 152] on span "Замовлення та повідомлення" at bounding box center [100, 145] width 104 height 30
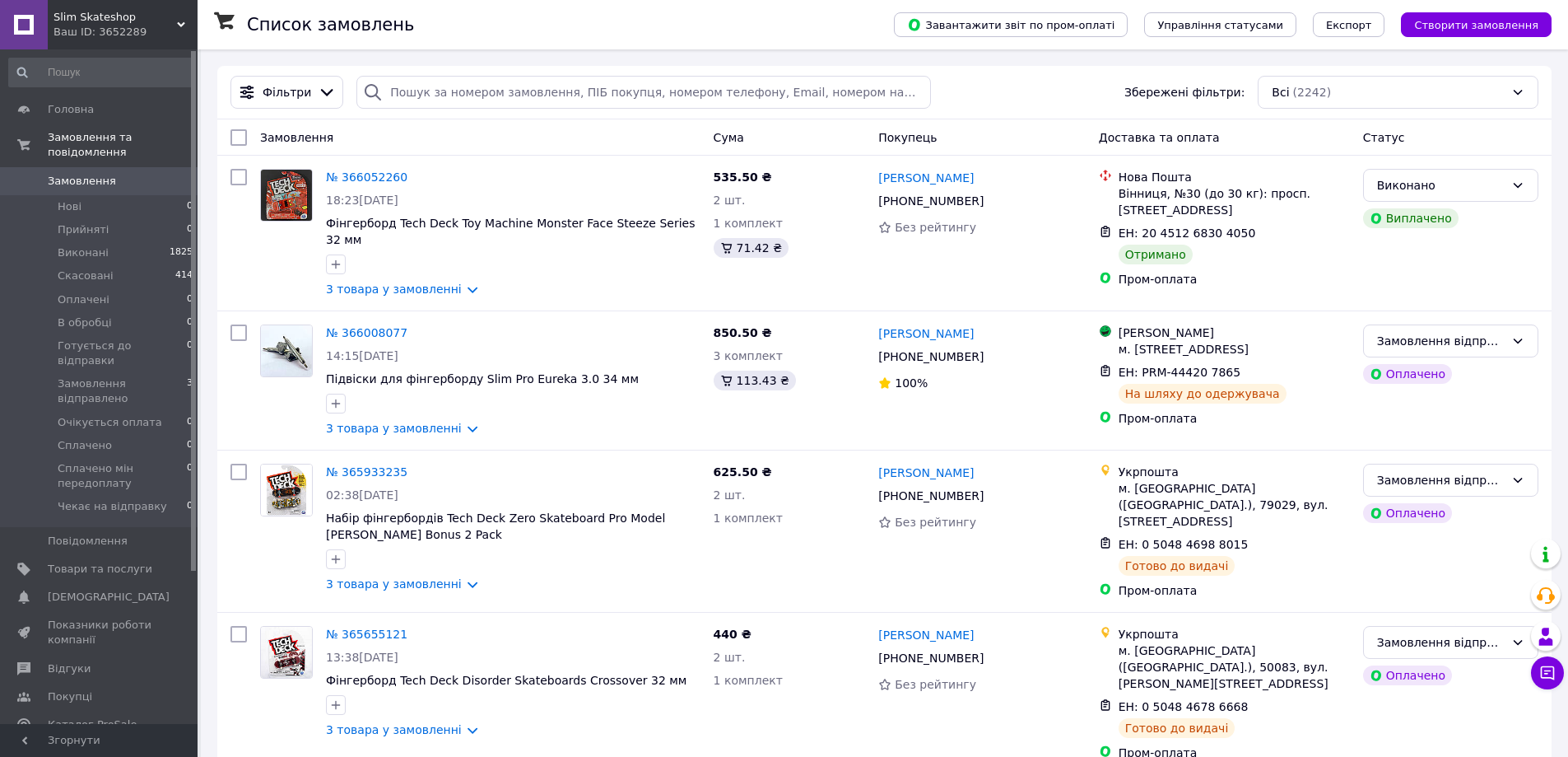
click at [146, 174] on span "Замовлення" at bounding box center [100, 181] width 104 height 14
